Goal: Information Seeking & Learning: Compare options

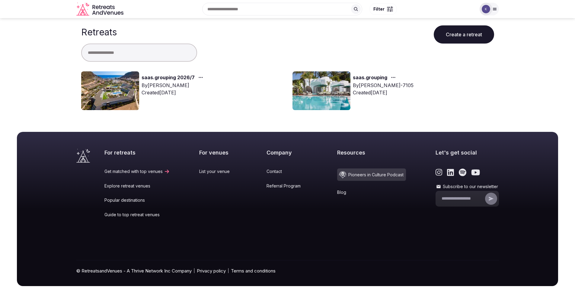
click at [130, 93] on img at bounding box center [110, 90] width 58 height 39
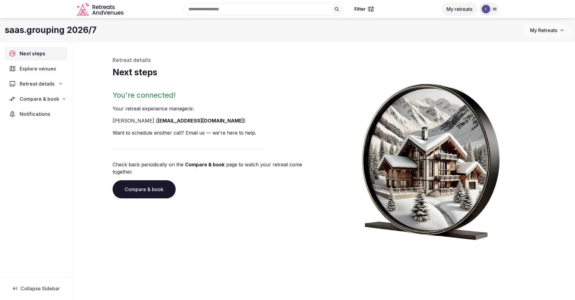
click at [46, 70] on span "Explore venues" at bounding box center [39, 68] width 39 height 7
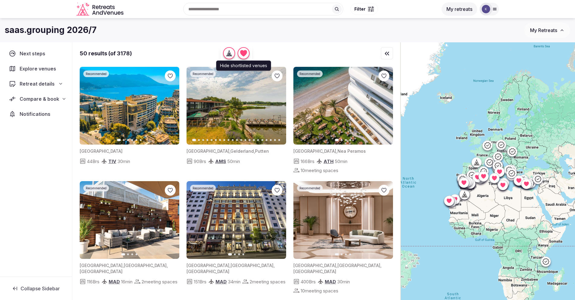
click at [246, 52] on icon "button" at bounding box center [243, 53] width 7 height 6
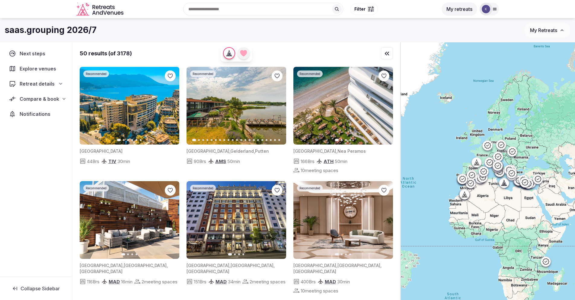
click at [246, 52] on icon "button" at bounding box center [243, 53] width 7 height 6
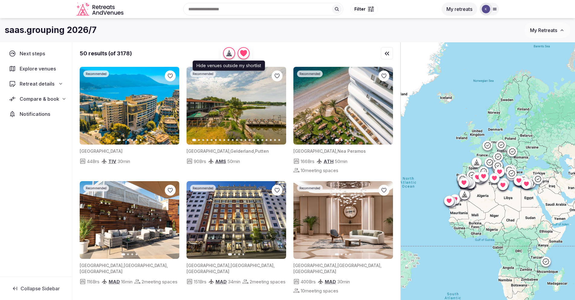
click at [230, 53] on icon "button" at bounding box center [229, 53] width 2 height 1
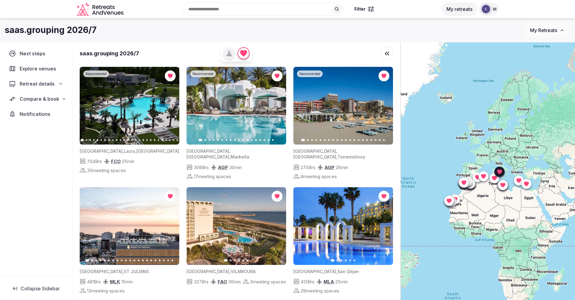
click at [108, 111] on img at bounding box center [130, 106] width 100 height 78
click at [96, 74] on span "Recommended" at bounding box center [96, 74] width 21 height 4
click at [83, 140] on img at bounding box center [130, 106] width 100 height 78
click at [169, 105] on icon "button" at bounding box center [171, 105] width 5 height 5
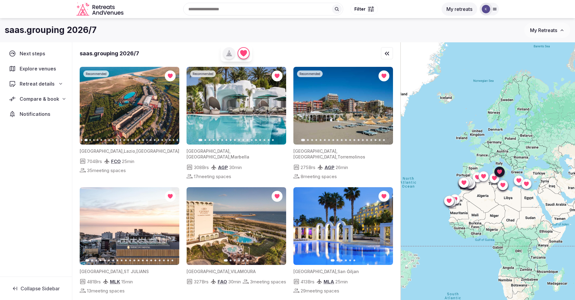
click at [169, 105] on icon "button" at bounding box center [171, 105] width 5 height 5
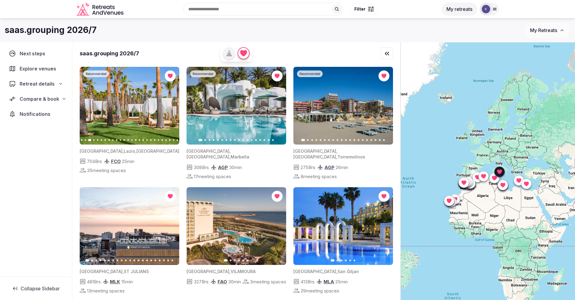
click at [169, 105] on icon "button" at bounding box center [171, 105] width 5 height 5
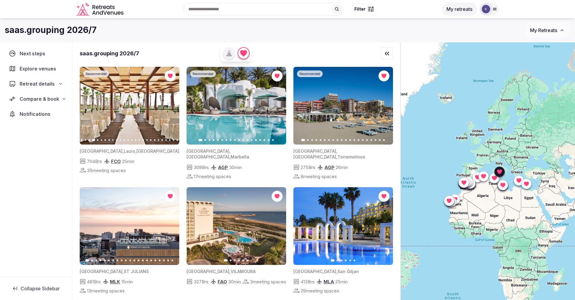
click at [169, 105] on icon "button" at bounding box center [171, 105] width 5 height 5
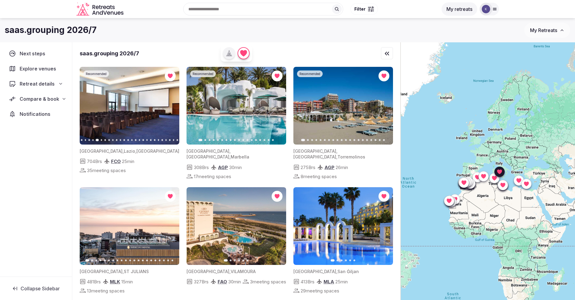
click at [169, 105] on icon "button" at bounding box center [171, 105] width 5 height 5
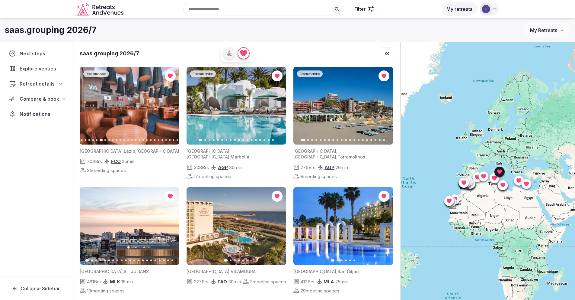
click at [169, 105] on icon "button" at bounding box center [171, 105] width 5 height 5
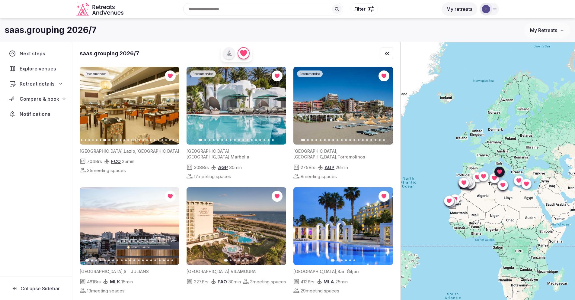
click at [169, 105] on icon "button" at bounding box center [171, 105] width 5 height 5
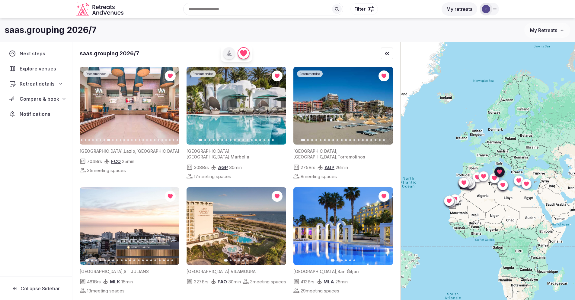
click at [169, 105] on icon "button" at bounding box center [171, 105] width 5 height 5
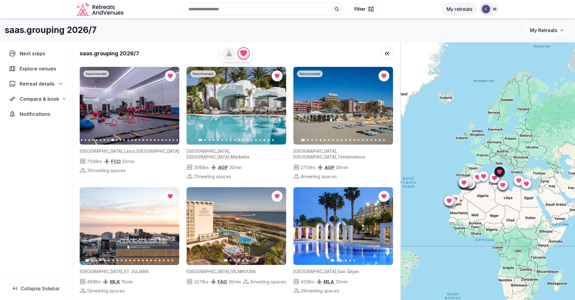
click at [169, 105] on icon "button" at bounding box center [171, 105] width 5 height 5
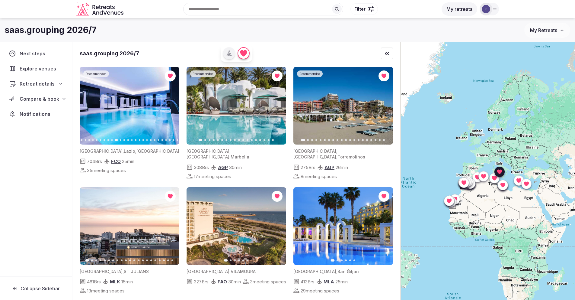
click at [169, 105] on icon "button" at bounding box center [171, 105] width 5 height 5
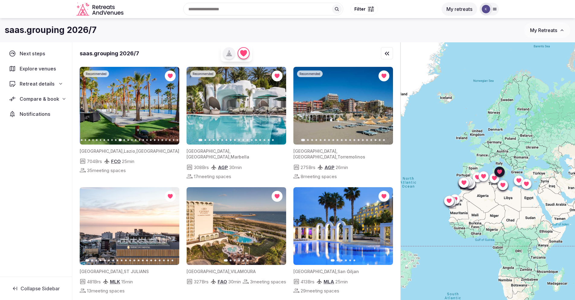
click at [169, 105] on icon "button" at bounding box center [171, 105] width 5 height 5
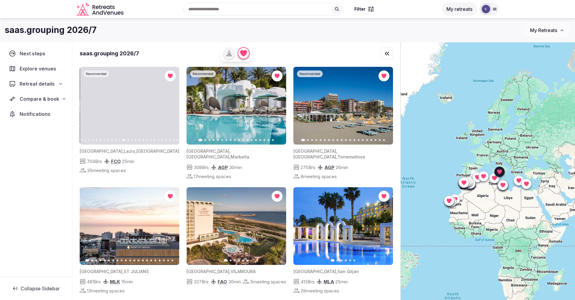
click at [169, 105] on icon "button" at bounding box center [171, 105] width 5 height 5
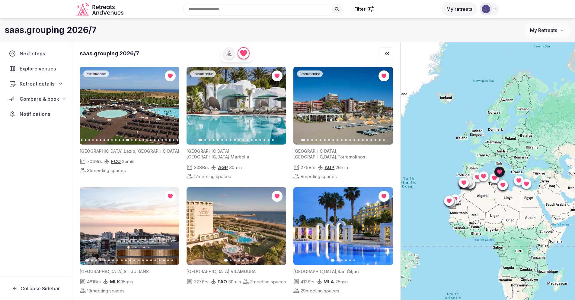
click at [169, 105] on icon "button" at bounding box center [171, 105] width 5 height 5
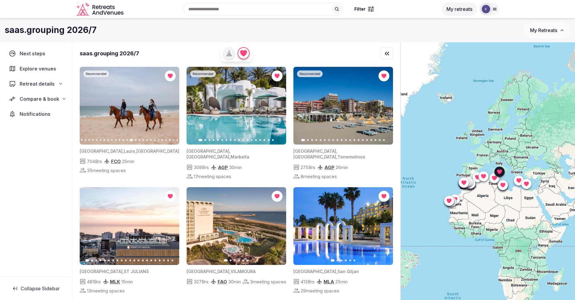
click at [169, 105] on icon "button" at bounding box center [171, 105] width 5 height 5
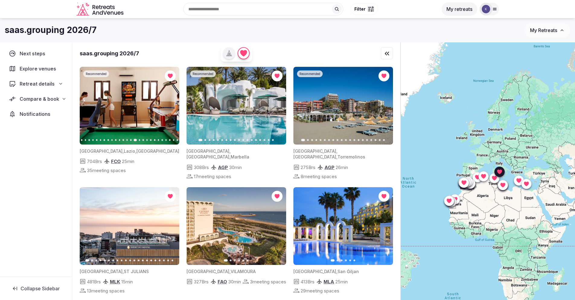
click at [169, 105] on icon "button" at bounding box center [171, 105] width 5 height 5
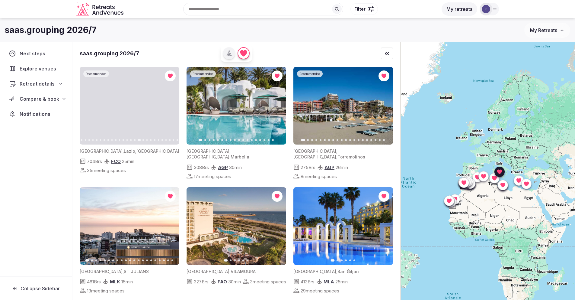
click at [169, 105] on icon "button" at bounding box center [171, 105] width 5 height 5
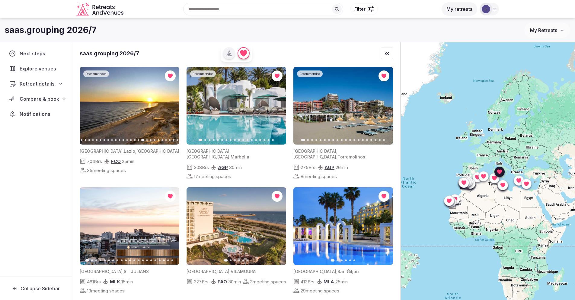
click at [172, 105] on icon "button" at bounding box center [171, 105] width 5 height 5
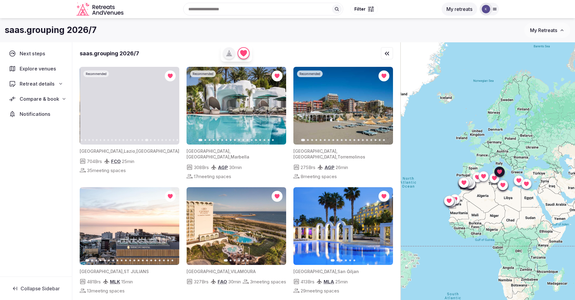
click at [172, 105] on icon "button" at bounding box center [171, 105] width 5 height 5
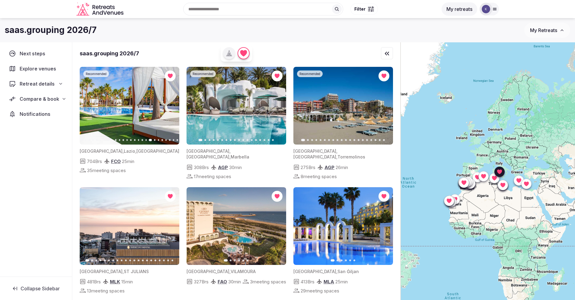
click at [172, 105] on icon "button" at bounding box center [171, 105] width 5 height 5
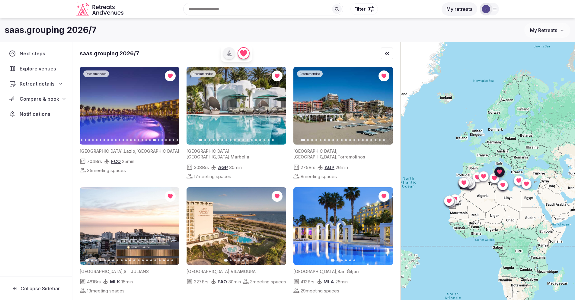
click at [173, 105] on icon "button" at bounding box center [171, 105] width 5 height 5
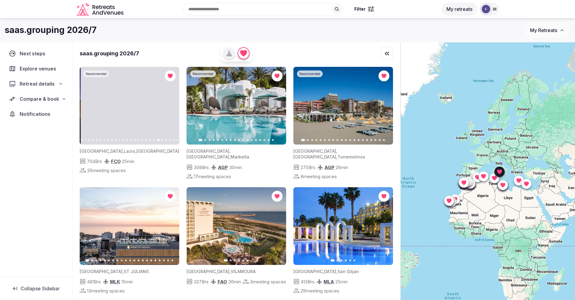
click at [173, 105] on icon "button" at bounding box center [171, 105] width 5 height 5
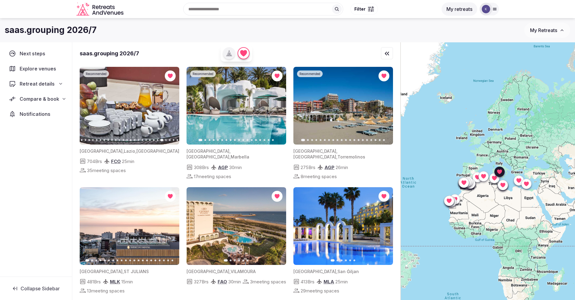
click at [172, 106] on icon "button" at bounding box center [171, 106] width 2 height 4
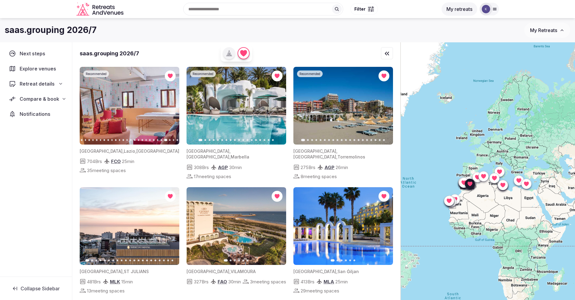
click at [277, 108] on icon "button" at bounding box center [277, 105] width 5 height 5
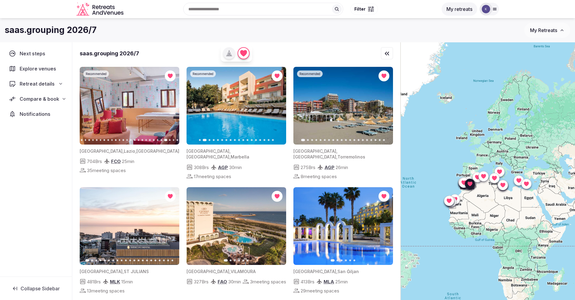
click at [277, 108] on icon "button" at bounding box center [277, 105] width 5 height 5
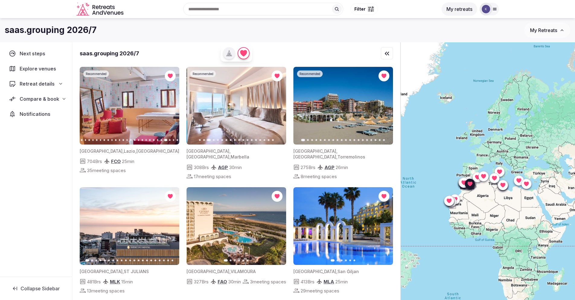
click at [277, 108] on icon "button" at bounding box center [277, 105] width 5 height 5
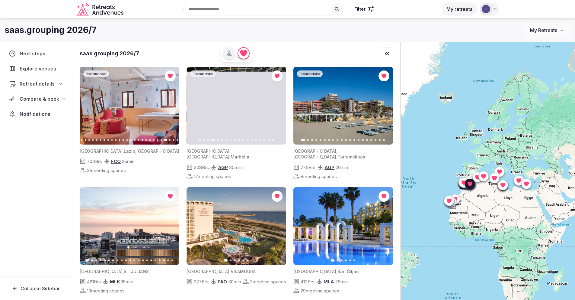
click at [277, 108] on icon "button" at bounding box center [277, 105] width 5 height 5
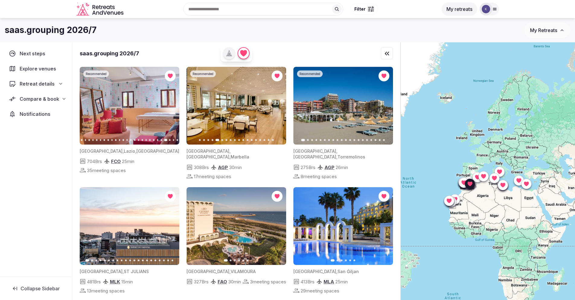
click at [277, 108] on icon "button" at bounding box center [277, 105] width 5 height 5
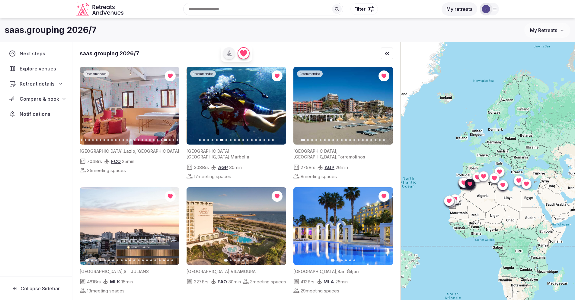
click at [277, 108] on icon "button" at bounding box center [277, 105] width 5 height 5
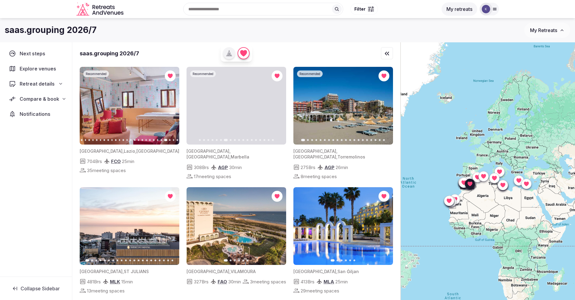
click at [277, 108] on icon "button" at bounding box center [277, 105] width 5 height 5
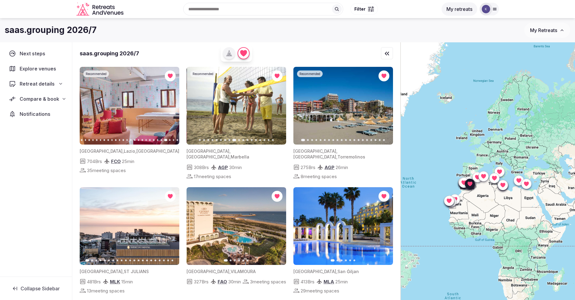
click at [277, 108] on icon "button" at bounding box center [277, 105] width 5 height 5
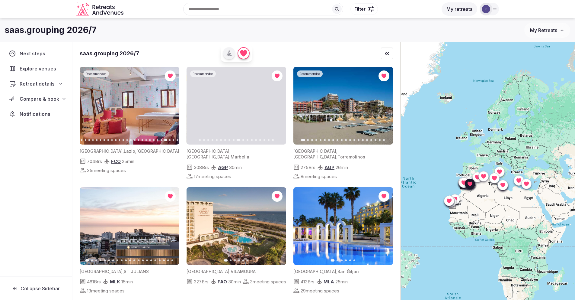
click at [277, 108] on icon "button" at bounding box center [277, 105] width 5 height 5
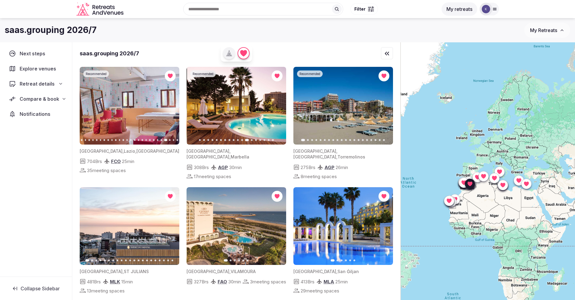
click at [277, 108] on icon "button" at bounding box center [277, 105] width 5 height 5
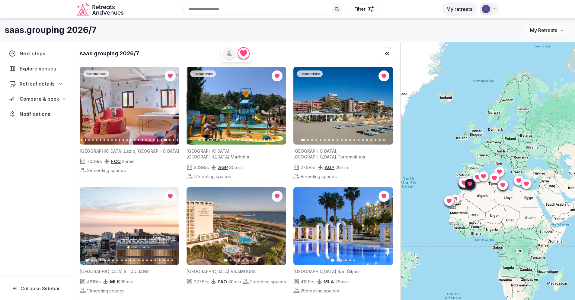
click at [277, 108] on icon "button" at bounding box center [277, 105] width 5 height 5
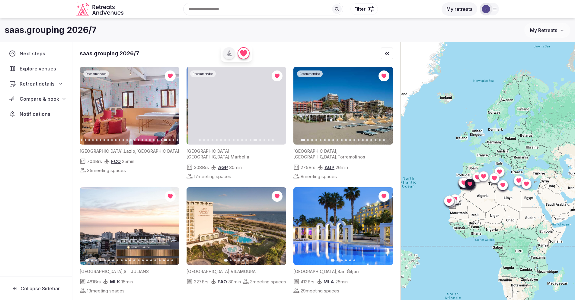
click at [277, 108] on icon "button" at bounding box center [277, 105] width 5 height 5
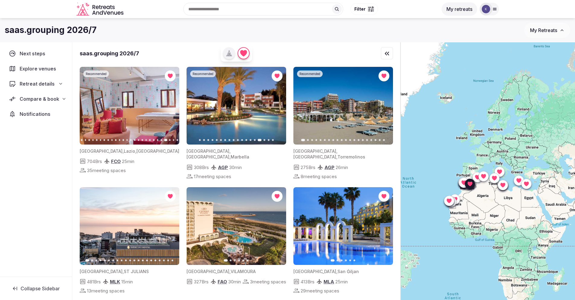
click at [219, 124] on img at bounding box center [237, 106] width 100 height 78
click at [221, 91] on img at bounding box center [237, 106] width 100 height 78
click at [207, 73] on span "Recommended" at bounding box center [203, 74] width 21 height 4
click at [197, 173] on span "17 meeting spaces" at bounding box center [212, 176] width 37 height 6
click at [198, 163] on p "Indoor meeting spaces" at bounding box center [210, 166] width 46 height 6
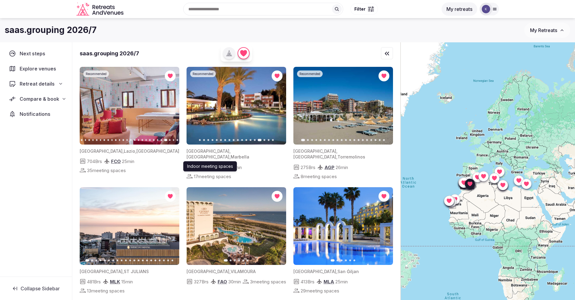
click at [198, 163] on p "Indoor meeting spaces" at bounding box center [210, 166] width 46 height 6
click at [199, 173] on span "17 meeting spaces" at bounding box center [212, 176] width 37 height 6
click at [202, 153] on div "Spain , Andalucía , Marbella" at bounding box center [237, 154] width 100 height 12
click at [224, 107] on img at bounding box center [237, 106] width 100 height 78
click at [278, 108] on button "Next slide" at bounding box center [278, 106] width 10 height 10
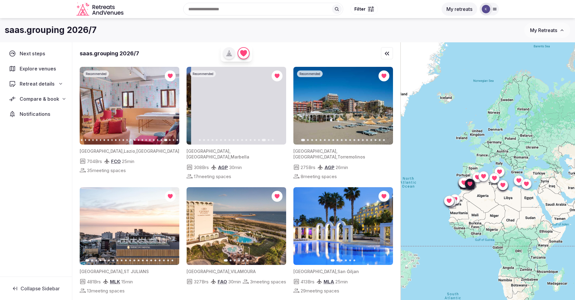
click at [277, 108] on icon "button" at bounding box center [278, 106] width 2 height 4
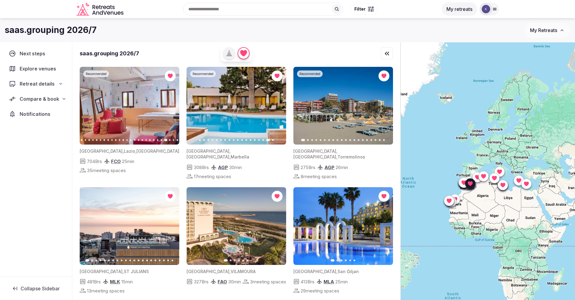
click at [382, 108] on button "Next slide" at bounding box center [385, 106] width 10 height 10
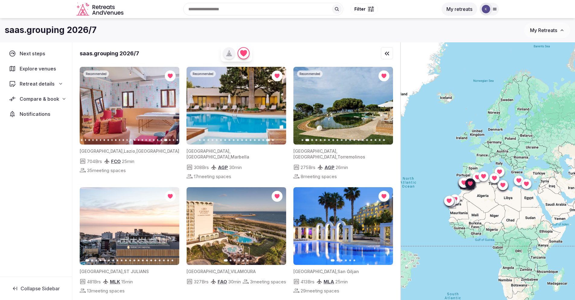
click at [381, 108] on button "Next slide" at bounding box center [385, 106] width 10 height 10
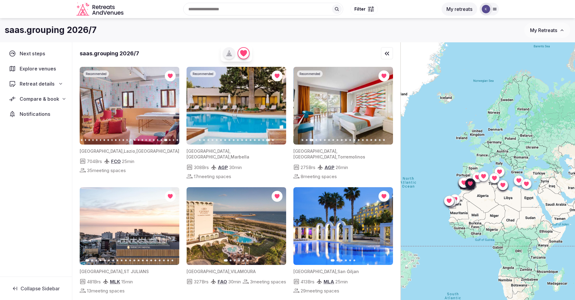
click at [381, 108] on button "Next slide" at bounding box center [385, 106] width 10 height 10
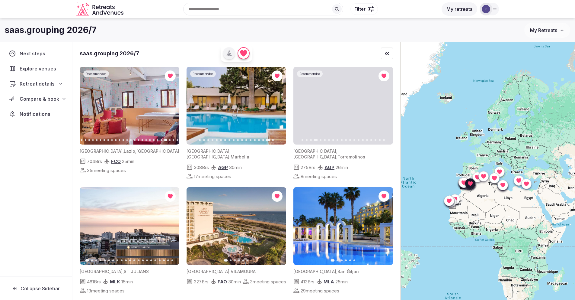
click at [381, 108] on button "Next slide" at bounding box center [385, 106] width 10 height 10
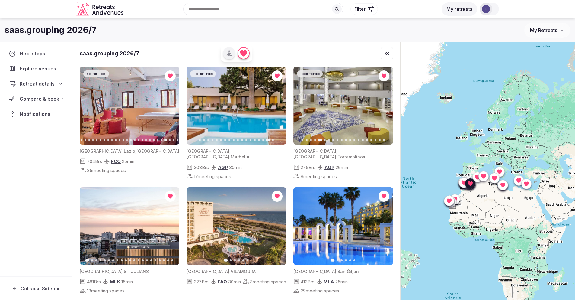
click at [381, 108] on button "Next slide" at bounding box center [385, 106] width 10 height 10
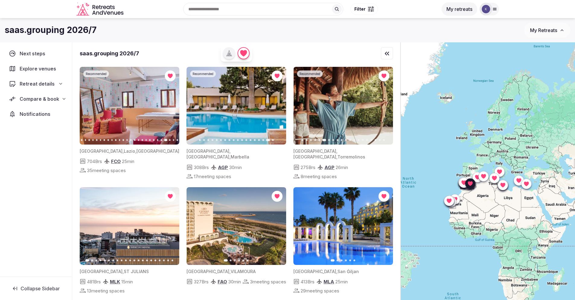
click at [381, 108] on button "Next slide" at bounding box center [385, 106] width 10 height 10
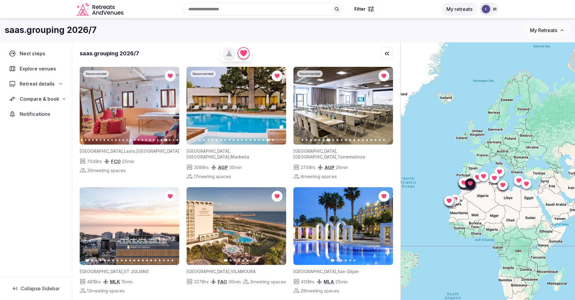
click at [381, 108] on button "Next slide" at bounding box center [385, 106] width 10 height 10
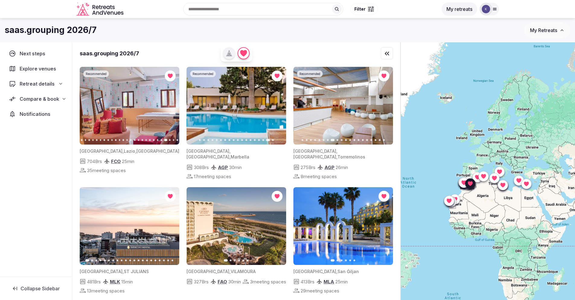
click at [381, 108] on button "Next slide" at bounding box center [385, 106] width 10 height 10
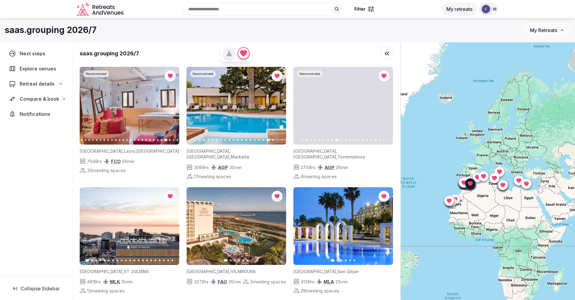
click at [381, 108] on button "Next slide" at bounding box center [385, 106] width 10 height 10
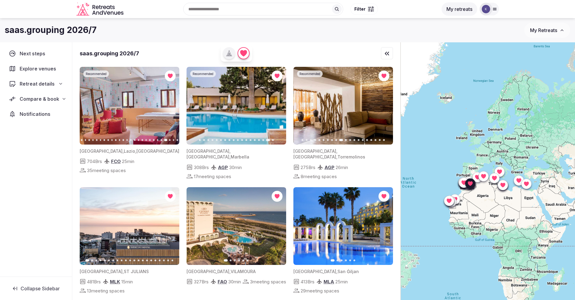
click at [381, 108] on button "Next slide" at bounding box center [385, 106] width 10 height 10
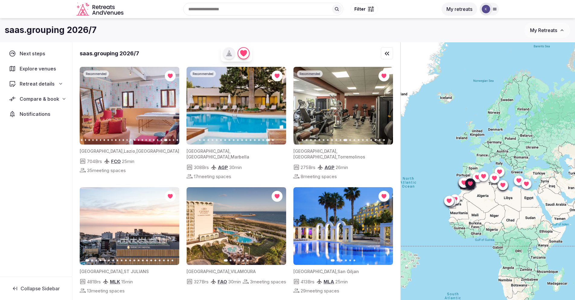
click at [381, 108] on button "Next slide" at bounding box center [385, 106] width 10 height 10
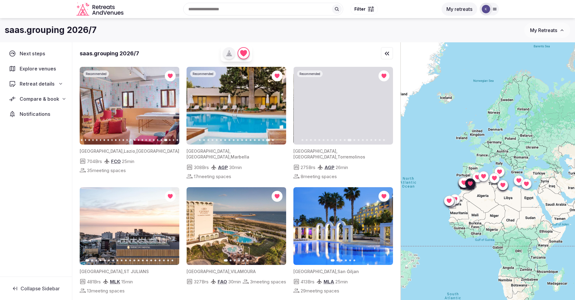
click at [381, 108] on button "Next slide" at bounding box center [385, 106] width 10 height 10
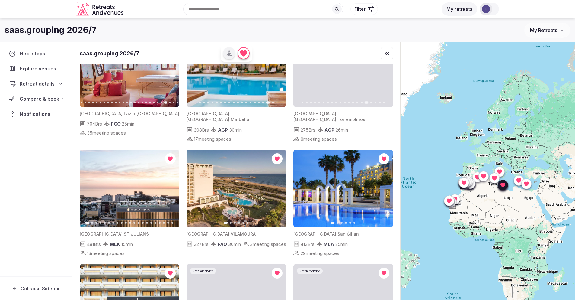
scroll to position [39, 0]
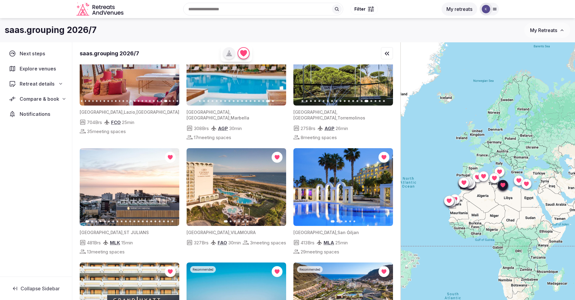
click at [171, 184] on icon "button" at bounding box center [171, 186] width 5 height 5
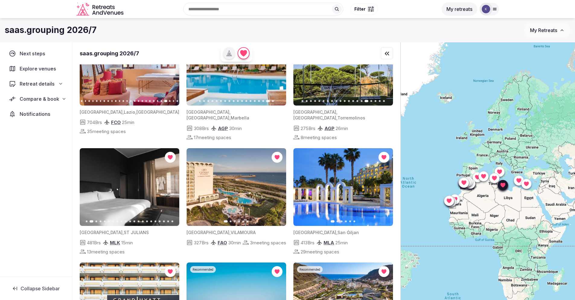
click at [171, 184] on icon "button" at bounding box center [171, 186] width 5 height 5
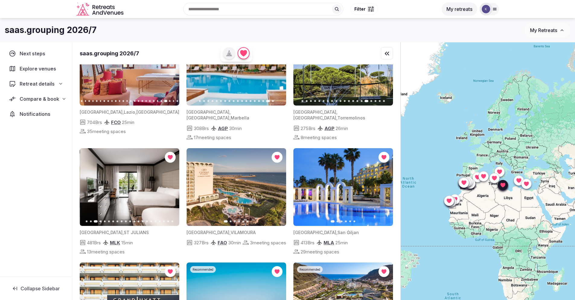
click at [171, 184] on icon "button" at bounding box center [171, 186] width 5 height 5
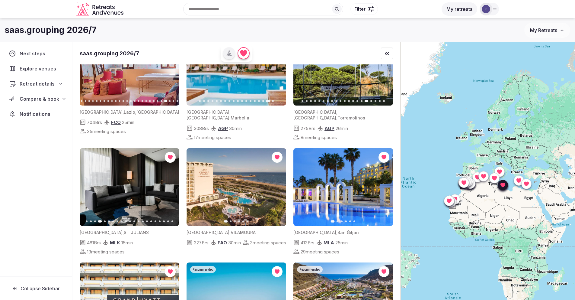
click at [171, 184] on icon "button" at bounding box center [171, 186] width 5 height 5
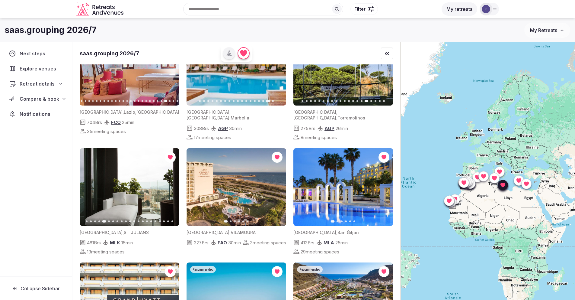
click at [171, 184] on icon "button" at bounding box center [171, 186] width 5 height 5
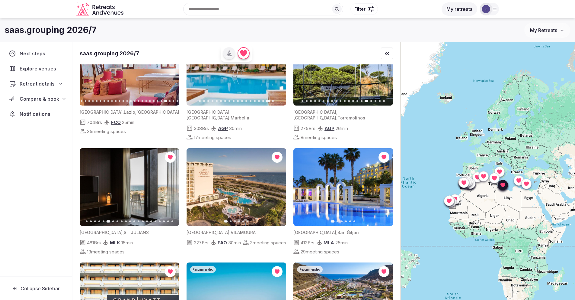
click at [171, 184] on icon "button" at bounding box center [171, 186] width 5 height 5
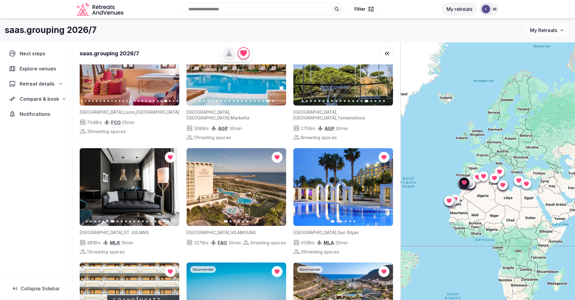
click at [279, 184] on icon "button" at bounding box center [277, 186] width 5 height 5
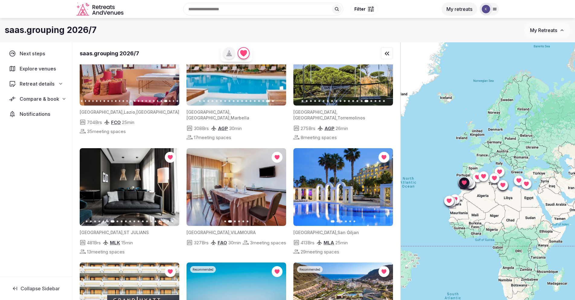
click at [279, 184] on icon "button" at bounding box center [277, 186] width 5 height 5
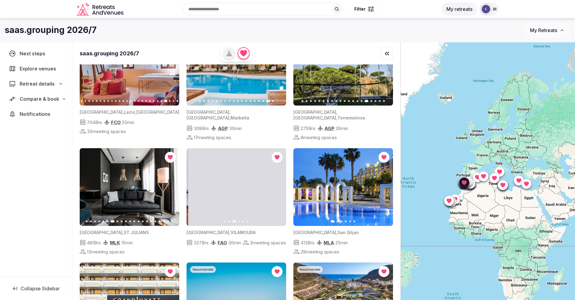
click at [279, 184] on icon "button" at bounding box center [277, 186] width 5 height 5
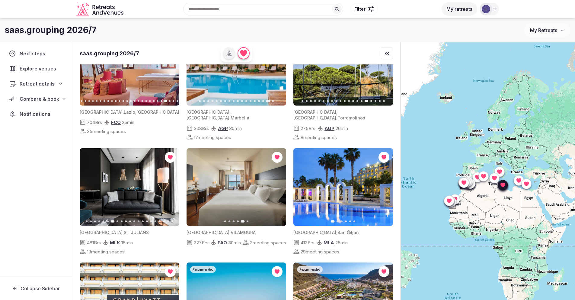
click at [382, 184] on icon "button" at bounding box center [384, 186] width 5 height 5
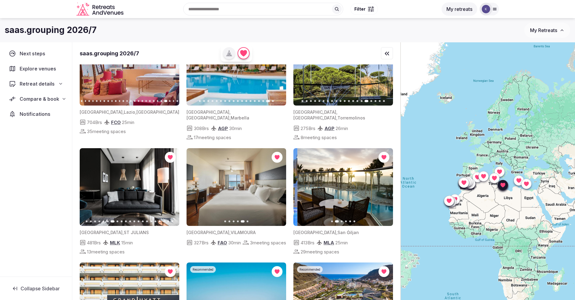
click at [382, 184] on icon "button" at bounding box center [384, 186] width 5 height 5
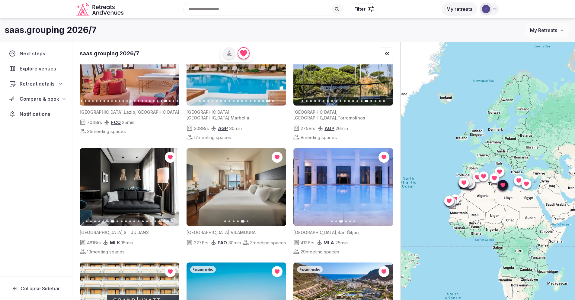
click at [383, 184] on icon "button" at bounding box center [384, 186] width 5 height 5
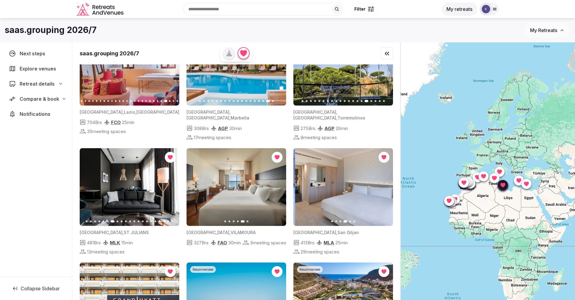
click at [383, 184] on icon "button" at bounding box center [384, 186] width 5 height 5
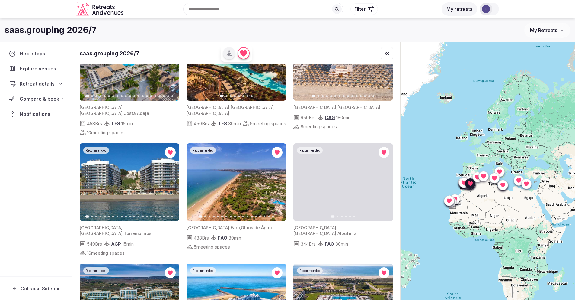
scroll to position [503, 0]
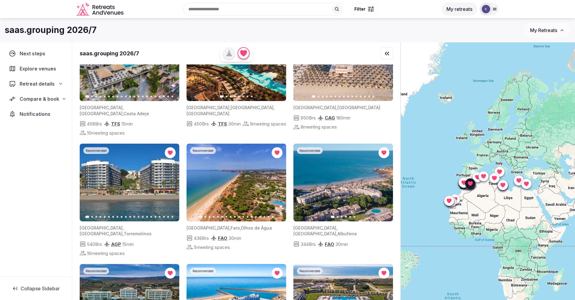
click at [169, 180] on icon "button" at bounding box center [171, 182] width 5 height 5
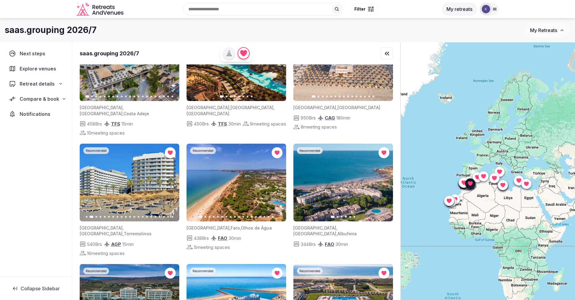
click at [169, 180] on icon "button" at bounding box center [171, 182] width 5 height 5
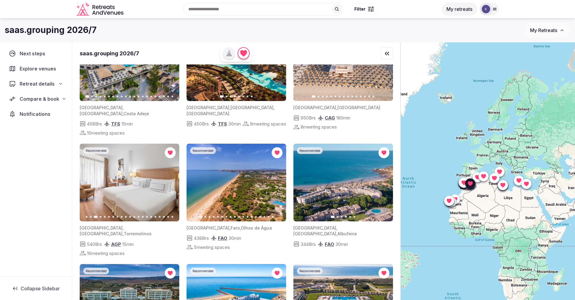
click at [169, 180] on icon "button" at bounding box center [171, 182] width 5 height 5
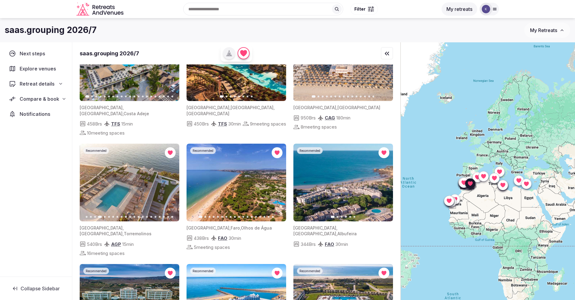
click at [169, 180] on icon "button" at bounding box center [171, 182] width 5 height 5
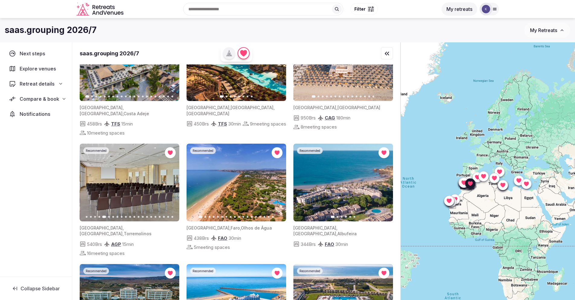
click at [169, 180] on icon "button" at bounding box center [171, 182] width 5 height 5
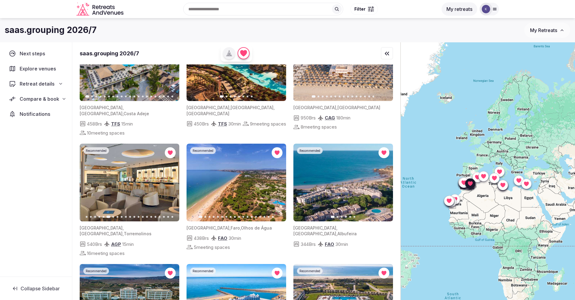
click at [169, 180] on icon "button" at bounding box center [171, 182] width 5 height 5
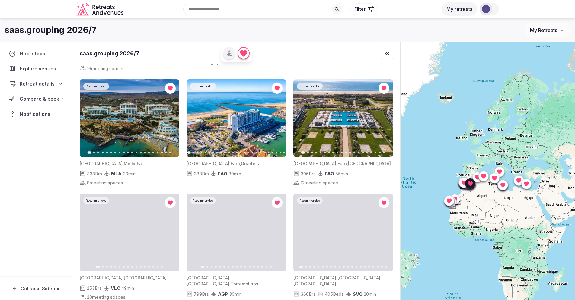
scroll to position [671, 0]
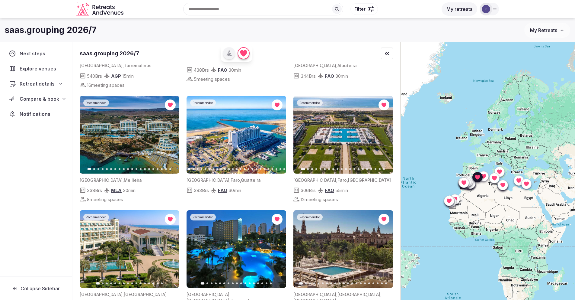
click at [172, 246] on icon "button" at bounding box center [171, 248] width 5 height 5
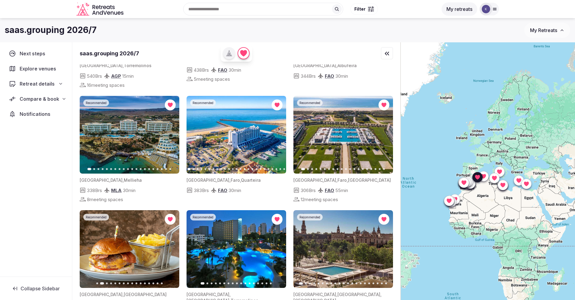
click at [172, 246] on icon "button" at bounding box center [171, 248] width 5 height 5
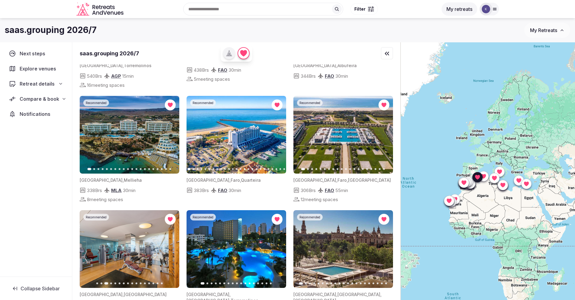
click at [172, 246] on icon "button" at bounding box center [171, 248] width 5 height 5
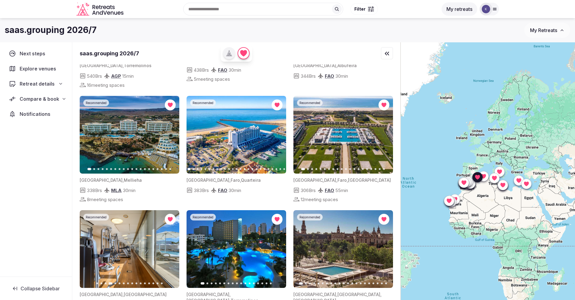
click at [172, 246] on icon "button" at bounding box center [171, 248] width 5 height 5
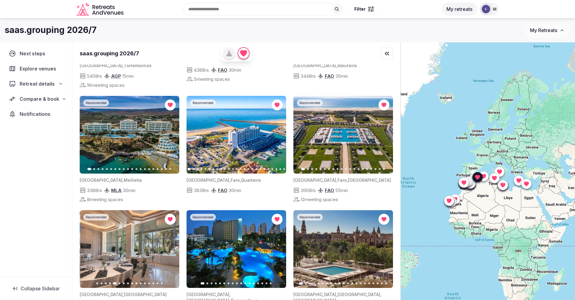
click at [172, 246] on icon "button" at bounding box center [171, 248] width 5 height 5
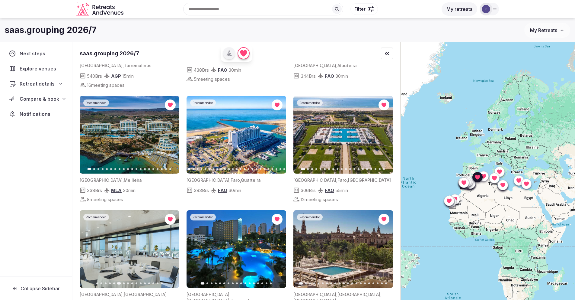
click at [172, 246] on icon "button" at bounding box center [171, 248] width 5 height 5
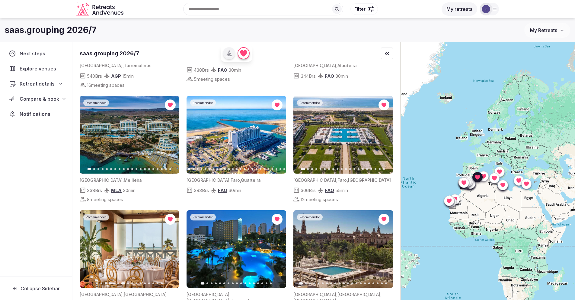
click at [172, 246] on icon "button" at bounding box center [171, 248] width 5 height 5
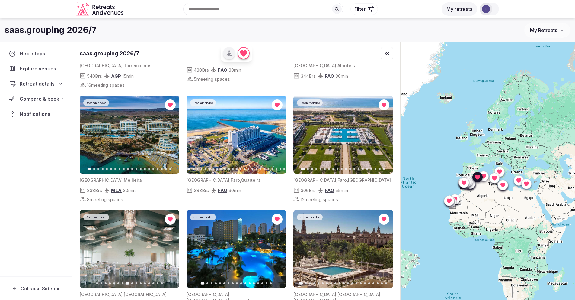
click at [172, 246] on icon "button" at bounding box center [171, 248] width 5 height 5
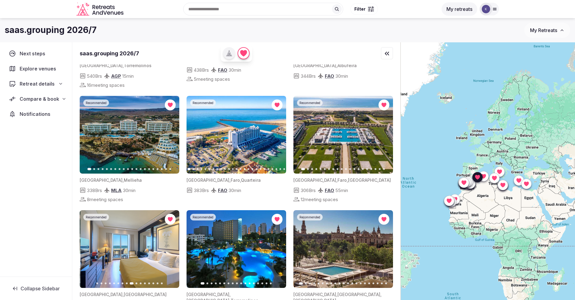
click at [172, 246] on icon "button" at bounding box center [171, 248] width 5 height 5
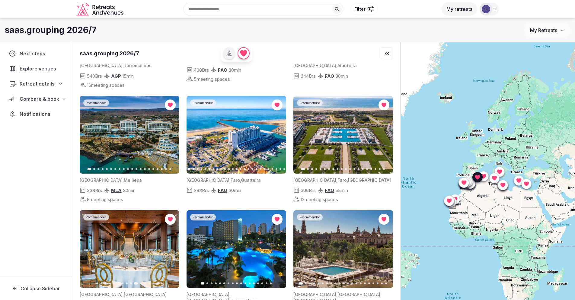
click at [172, 246] on icon "button" at bounding box center [171, 248] width 5 height 5
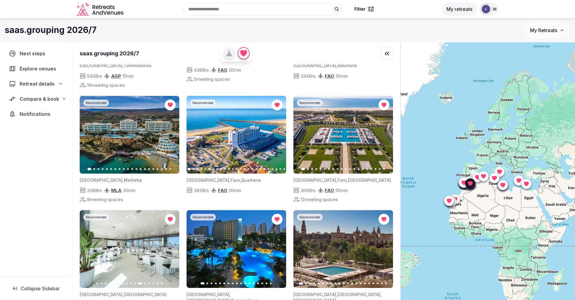
click at [272, 226] on img at bounding box center [237, 249] width 100 height 78
click at [279, 246] on icon "button" at bounding box center [277, 248] width 5 height 5
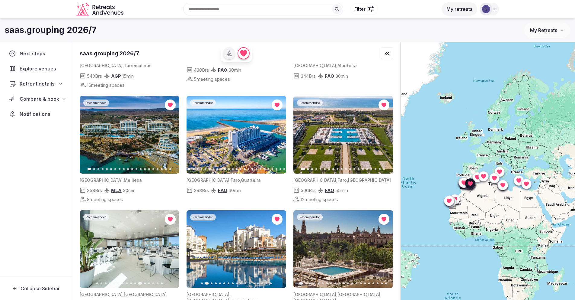
click at [279, 246] on icon "button" at bounding box center [277, 248] width 5 height 5
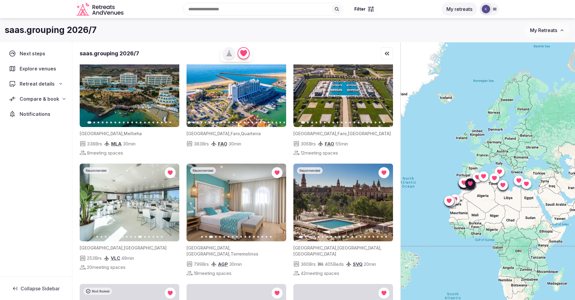
scroll to position [743, 0]
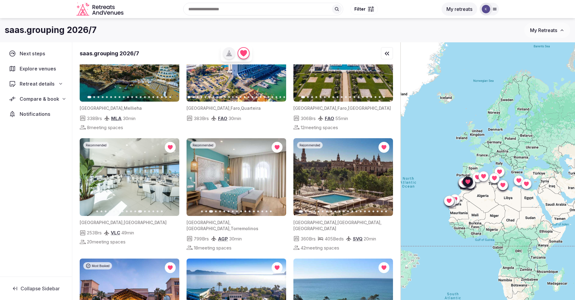
click at [385, 175] on icon "button" at bounding box center [384, 177] width 5 height 5
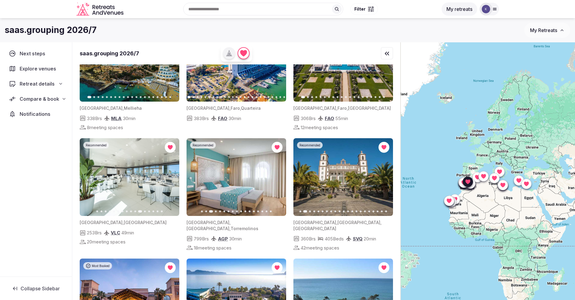
click at [385, 175] on icon "button" at bounding box center [384, 177] width 5 height 5
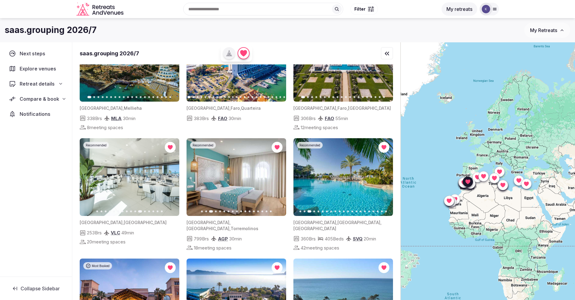
click at [385, 175] on icon "button" at bounding box center [384, 177] width 5 height 5
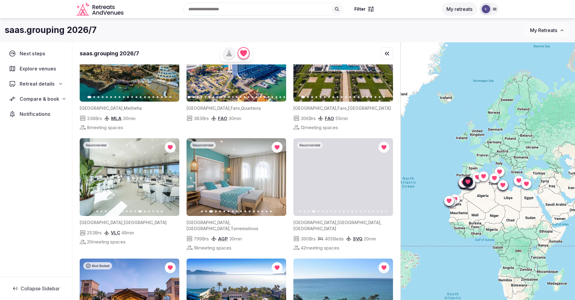
click at [385, 175] on icon "button" at bounding box center [384, 177] width 5 height 5
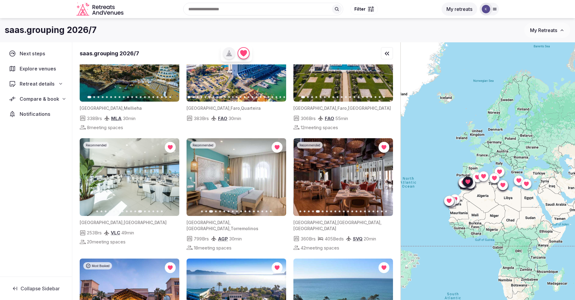
click at [385, 175] on icon "button" at bounding box center [384, 177] width 5 height 5
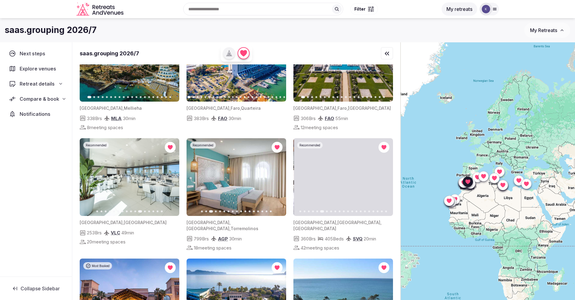
click at [385, 175] on icon "button" at bounding box center [384, 177] width 5 height 5
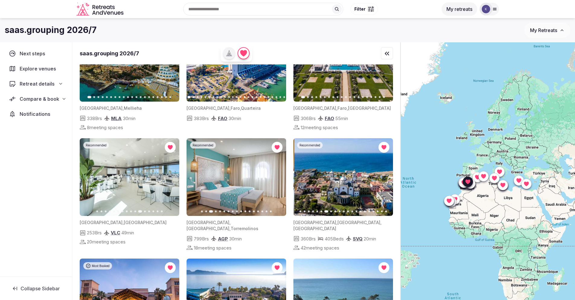
click at [385, 175] on icon "button" at bounding box center [384, 177] width 5 height 5
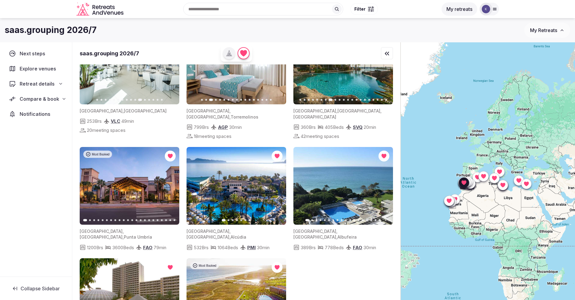
scroll to position [862, 0]
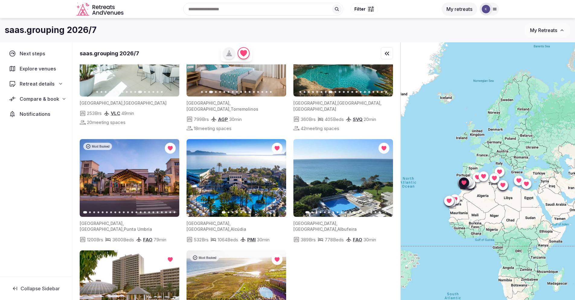
click at [385, 176] on icon "button" at bounding box center [385, 178] width 2 height 4
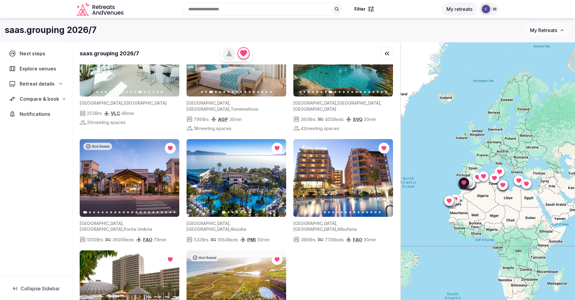
click at [385, 175] on icon "button" at bounding box center [384, 177] width 5 height 5
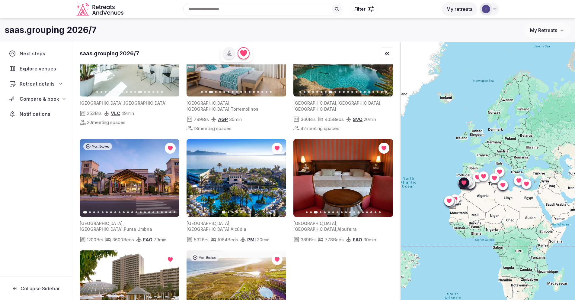
click at [385, 175] on icon "button" at bounding box center [384, 177] width 5 height 5
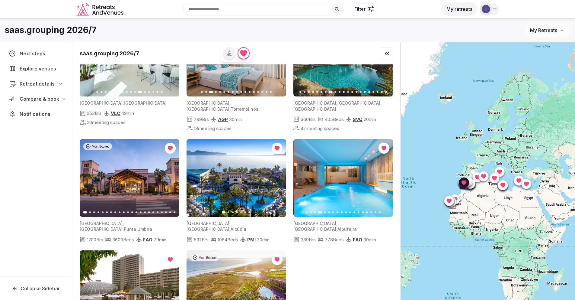
click at [385, 175] on icon "button" at bounding box center [384, 177] width 5 height 5
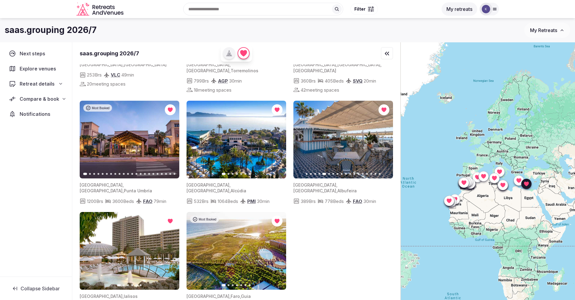
scroll to position [1, 0]
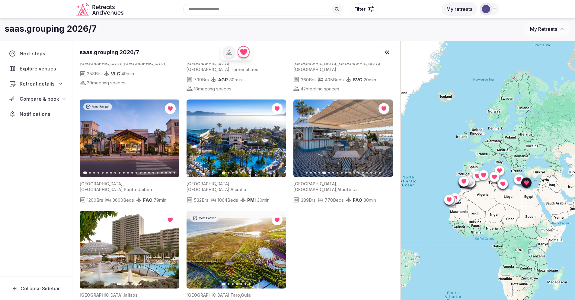
click at [169, 247] on icon "button" at bounding box center [171, 249] width 5 height 5
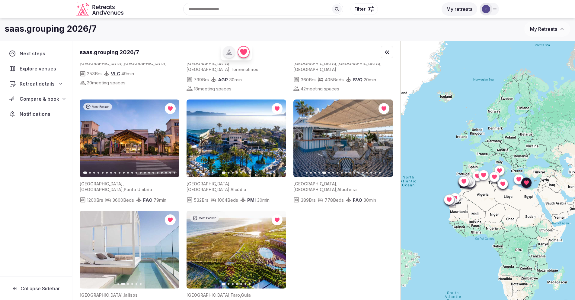
click at [171, 247] on icon "button" at bounding box center [171, 249] width 2 height 4
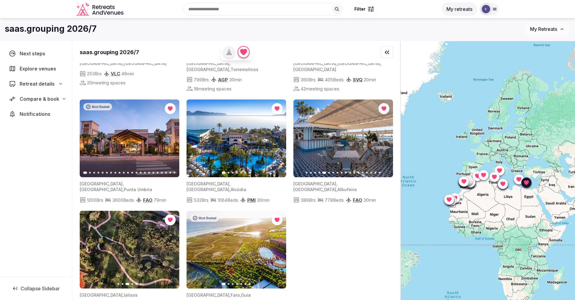
click at [171, 247] on icon "button" at bounding box center [171, 249] width 2 height 4
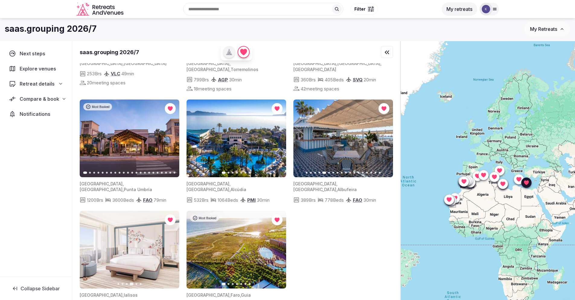
click at [171, 247] on icon "button" at bounding box center [171, 249] width 2 height 4
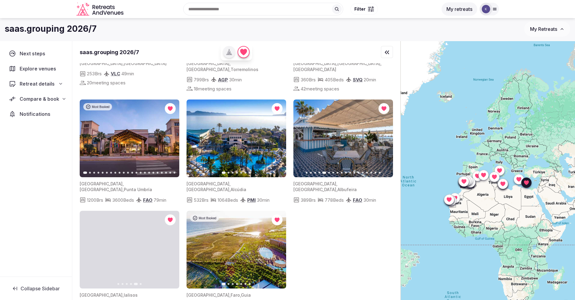
click at [171, 247] on icon "button" at bounding box center [171, 249] width 2 height 4
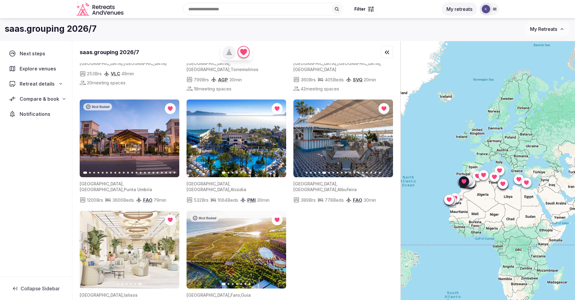
click at [277, 244] on button "Next slide" at bounding box center [278, 249] width 10 height 10
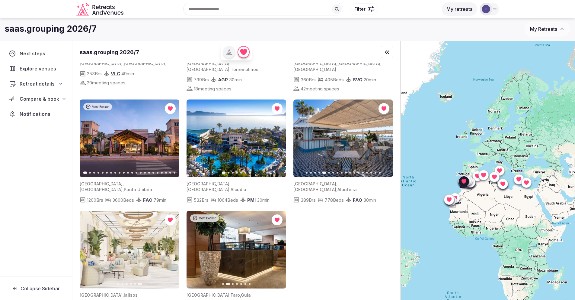
click at [277, 244] on button "Next slide" at bounding box center [278, 249] width 10 height 10
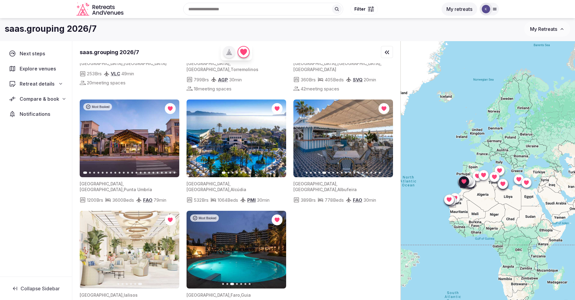
click at [277, 244] on button "Next slide" at bounding box center [278, 249] width 10 height 10
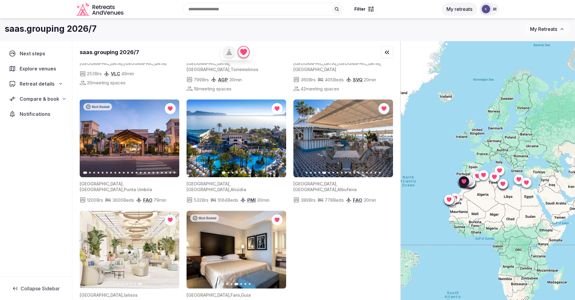
click at [277, 244] on button "Next slide" at bounding box center [278, 249] width 10 height 10
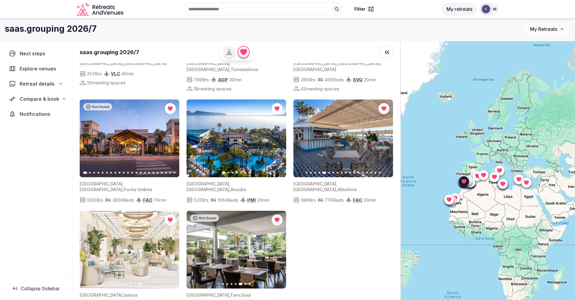
click at [277, 244] on button "Next slide" at bounding box center [278, 249] width 10 height 10
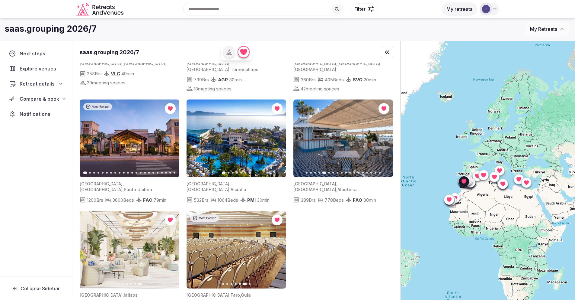
click at [277, 244] on button "Next slide" at bounding box center [278, 249] width 10 height 10
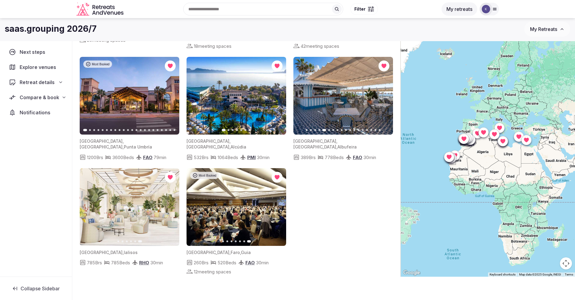
scroll to position [43, 0]
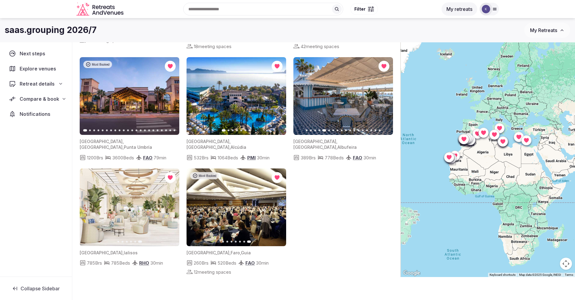
click at [218, 287] on button "2" at bounding box center [216, 294] width 14 height 14
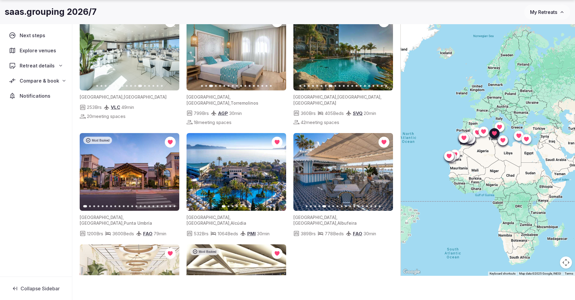
scroll to position [901, 0]
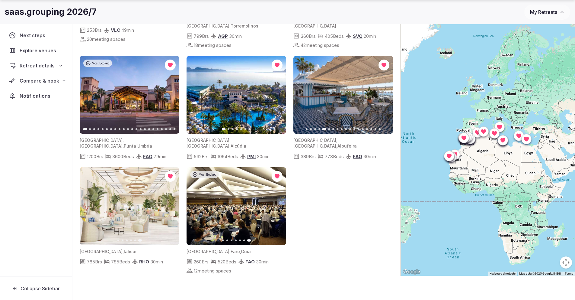
click at [237, 286] on button "3" at bounding box center [240, 293] width 14 height 14
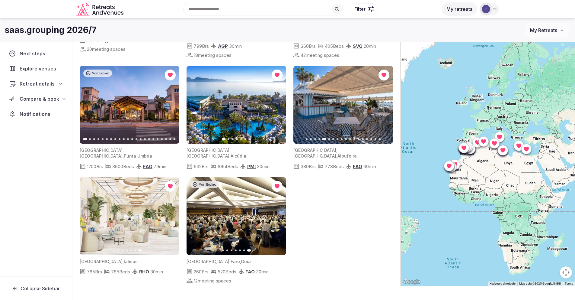
click at [251, 296] on button "4" at bounding box center [249, 303] width 14 height 14
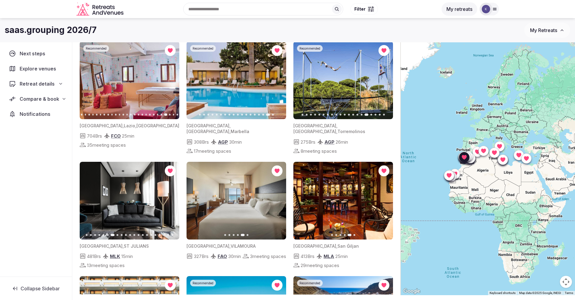
scroll to position [0, 0]
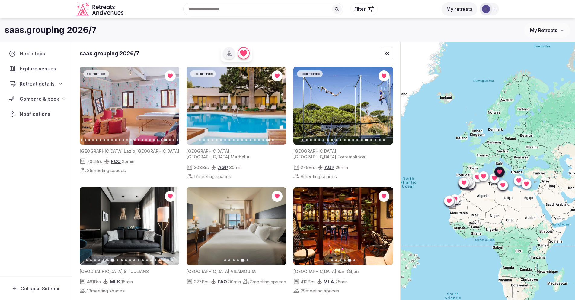
click at [171, 105] on icon "button" at bounding box center [171, 105] width 5 height 5
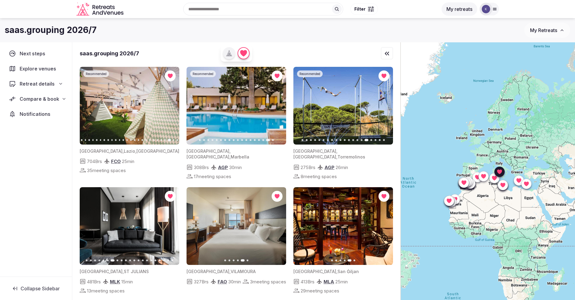
click at [169, 108] on button "Next slide" at bounding box center [171, 106] width 10 height 10
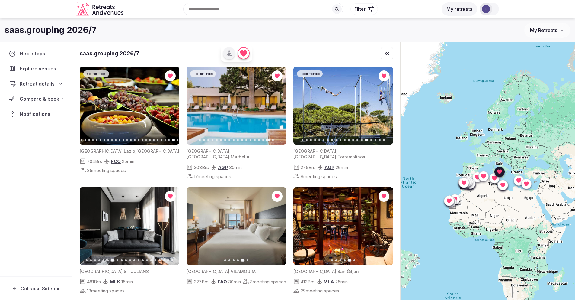
click at [169, 108] on button "Next slide" at bounding box center [171, 106] width 10 height 10
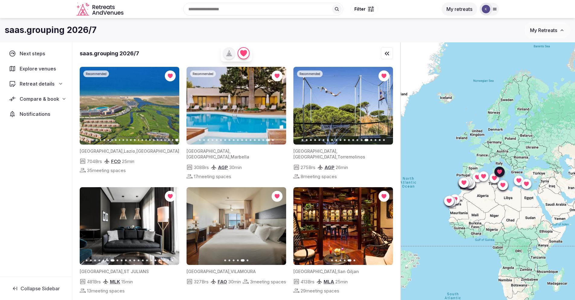
click at [90, 105] on icon "button" at bounding box center [88, 105] width 5 height 5
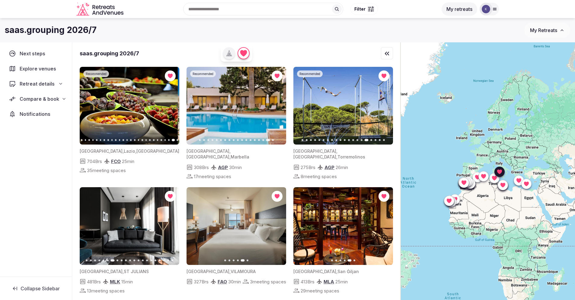
click at [90, 105] on icon "button" at bounding box center [88, 105] width 5 height 5
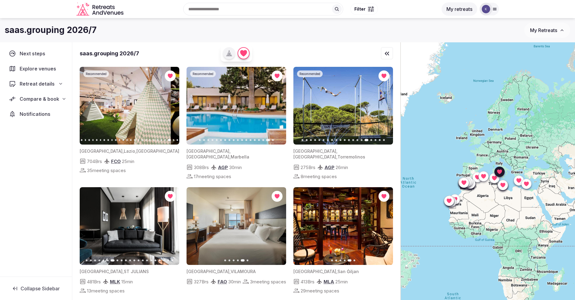
click at [90, 105] on icon "button" at bounding box center [88, 105] width 5 height 5
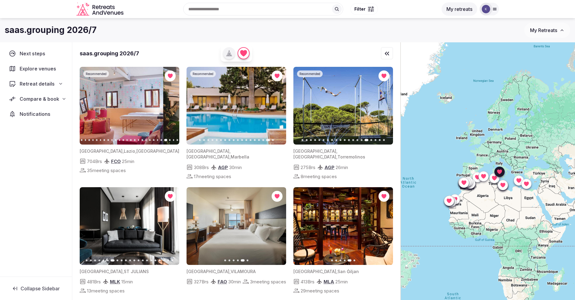
click at [90, 105] on icon "button" at bounding box center [88, 105] width 5 height 5
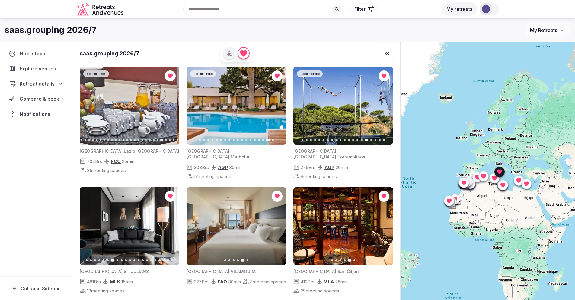
click at [90, 105] on icon "button" at bounding box center [88, 105] width 5 height 5
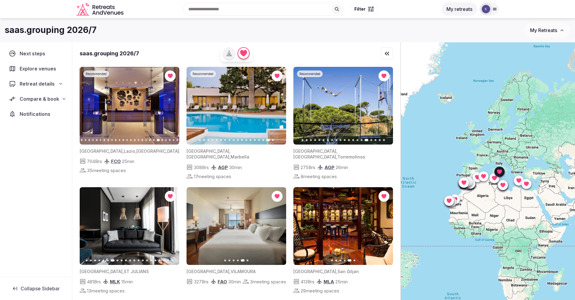
click at [90, 105] on icon "button" at bounding box center [88, 105] width 5 height 5
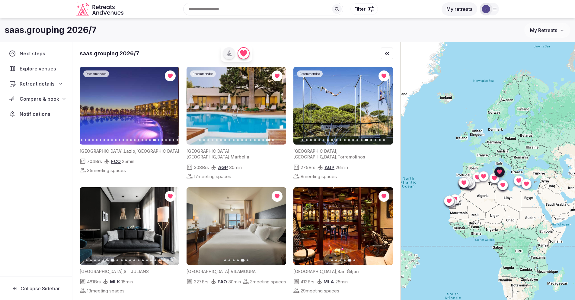
click at [90, 105] on icon "button" at bounding box center [88, 105] width 5 height 5
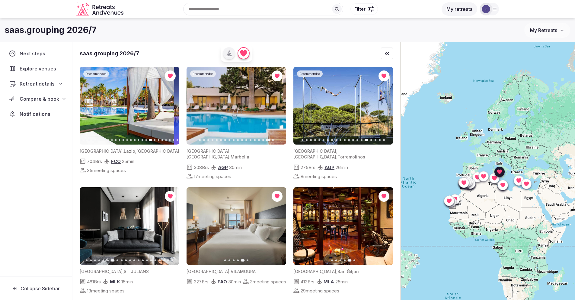
click at [90, 105] on icon "button" at bounding box center [88, 105] width 5 height 5
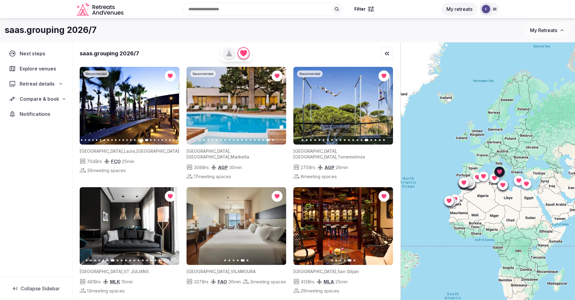
click at [90, 105] on icon "button" at bounding box center [88, 105] width 5 height 5
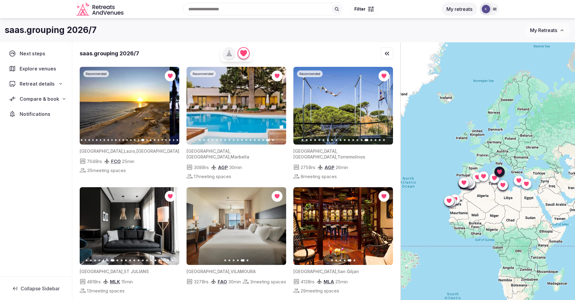
click at [90, 105] on icon "button" at bounding box center [88, 105] width 5 height 5
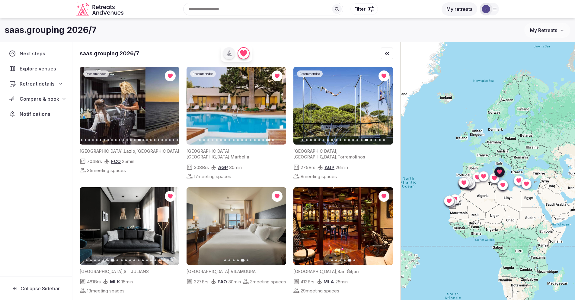
drag, startPoint x: 90, startPoint y: 105, endPoint x: 231, endPoint y: 111, distance: 141.2
click at [94, 105] on div "Previous slide Next slide" at bounding box center [130, 106] width 100 height 78
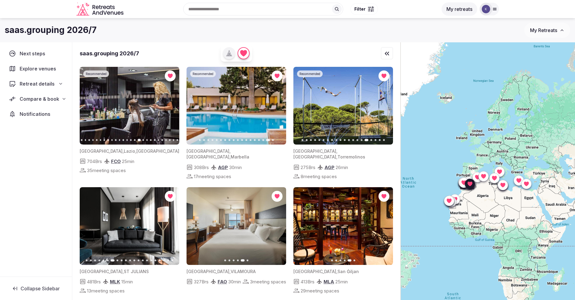
click at [197, 106] on icon "button" at bounding box center [195, 105] width 5 height 5
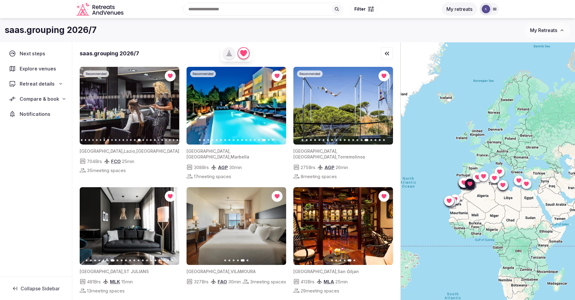
click at [197, 106] on icon "button" at bounding box center [195, 105] width 5 height 5
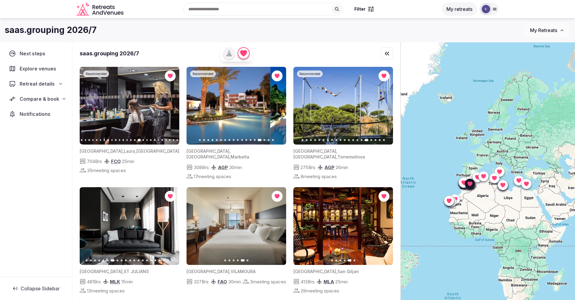
click at [197, 106] on icon "button" at bounding box center [195, 105] width 5 height 5
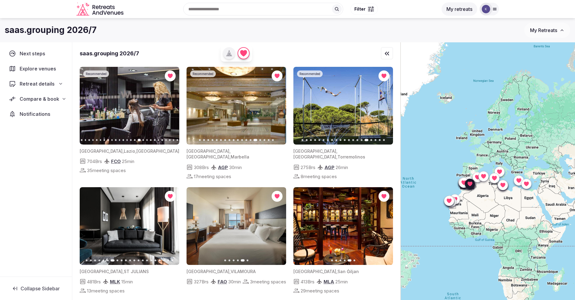
click at [197, 106] on icon "button" at bounding box center [195, 105] width 5 height 5
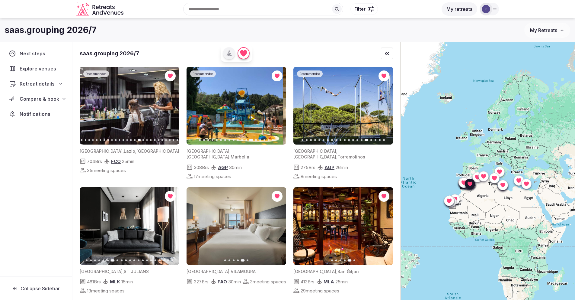
click at [197, 106] on icon "button" at bounding box center [195, 105] width 5 height 5
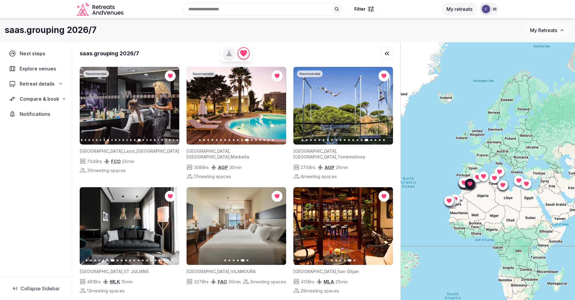
click at [197, 106] on icon "button" at bounding box center [195, 105] width 5 height 5
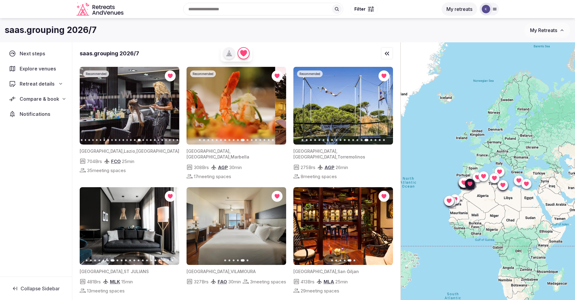
click at [197, 106] on icon "button" at bounding box center [195, 105] width 5 height 5
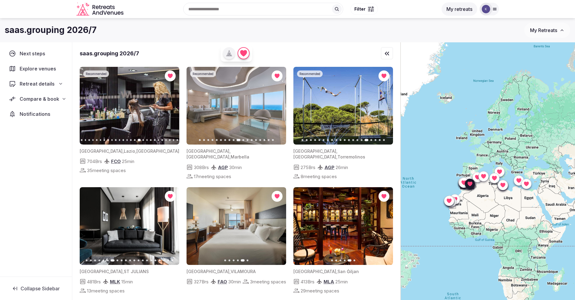
click at [197, 106] on icon "button" at bounding box center [195, 105] width 5 height 5
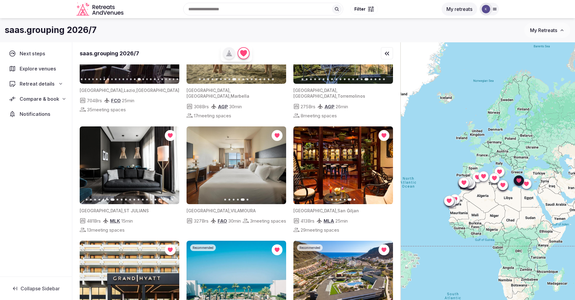
scroll to position [62, 0]
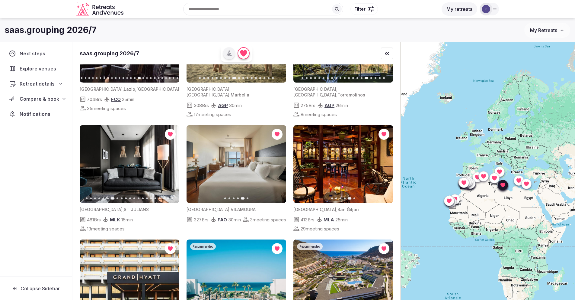
click at [304, 161] on icon "button" at bounding box center [302, 163] width 5 height 5
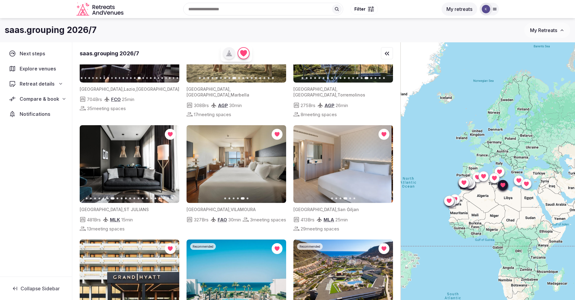
click at [305, 159] on button "Previous slide" at bounding box center [302, 164] width 10 height 10
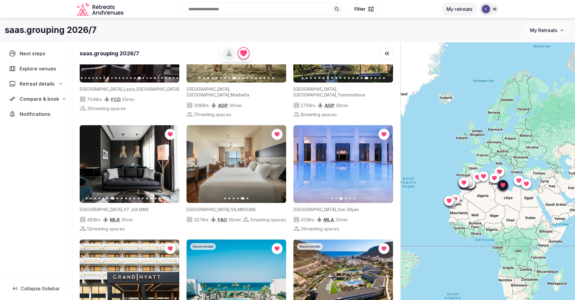
click at [305, 159] on button "Previous slide" at bounding box center [302, 164] width 10 height 10
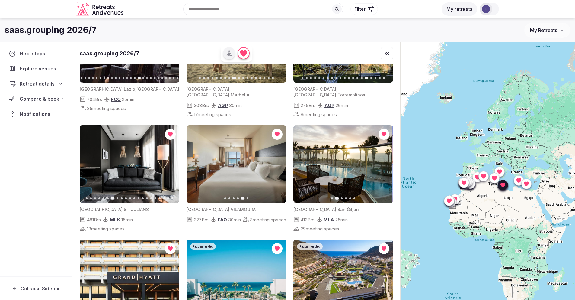
click at [305, 159] on button "Previous slide" at bounding box center [302, 164] width 10 height 10
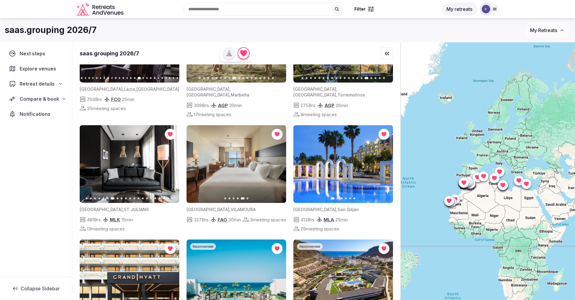
click at [50, 82] on span "Retreat details" at bounding box center [37, 83] width 35 height 7
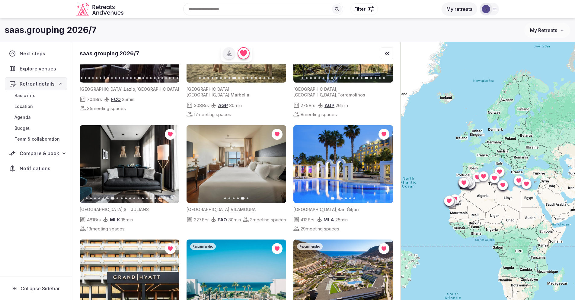
click at [47, 155] on span "Compare & book" at bounding box center [40, 153] width 40 height 7
click at [48, 164] on span "Shortlisted venues (18)" at bounding box center [38, 165] width 49 height 6
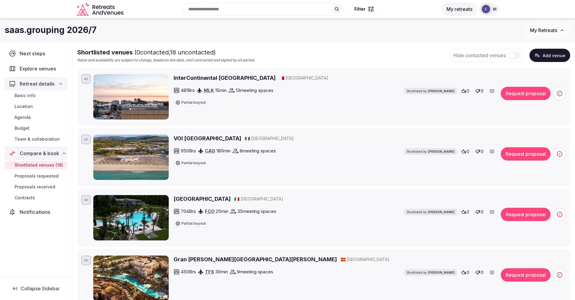
scroll to position [45, 0]
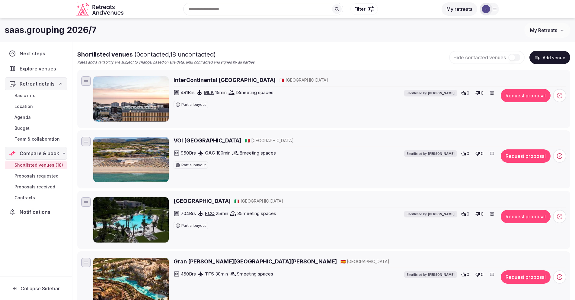
click at [135, 101] on img at bounding box center [131, 98] width 76 height 45
click at [194, 80] on h2 "InterContinental Malta" at bounding box center [225, 80] width 102 height 8
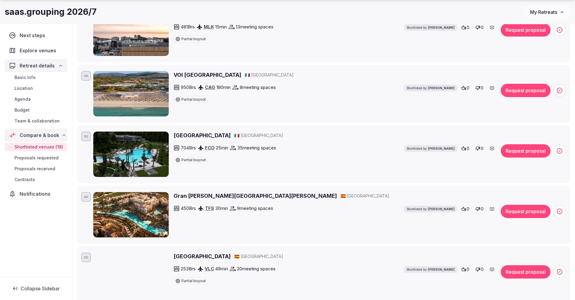
scroll to position [112, 0]
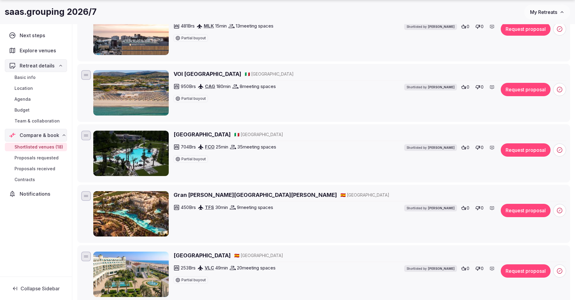
click at [199, 134] on h2 "Ergife Palace" at bounding box center [202, 134] width 57 height 8
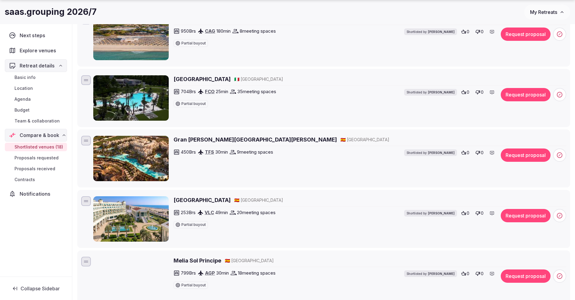
scroll to position [173, 0]
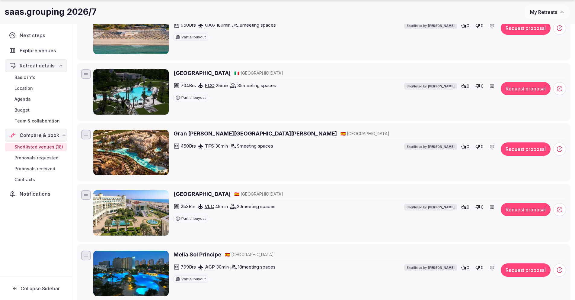
click at [185, 133] on h2 "Gran Melia Palacio de Isora" at bounding box center [255, 134] width 163 height 8
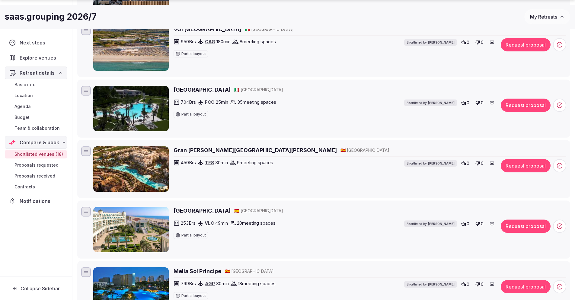
scroll to position [157, 0]
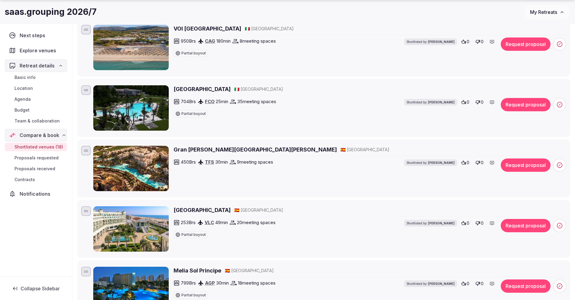
click at [142, 109] on img at bounding box center [131, 107] width 76 height 45
click at [186, 89] on h2 "Ergife Palace" at bounding box center [202, 89] width 57 height 8
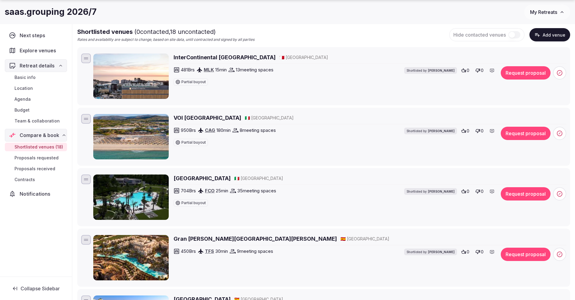
scroll to position [20, 0]
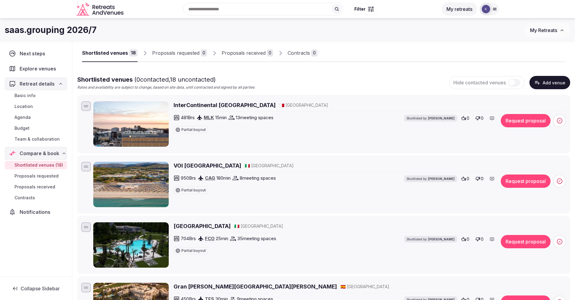
click at [176, 165] on h2 "VOI Tanka Village" at bounding box center [208, 166] width 68 height 8
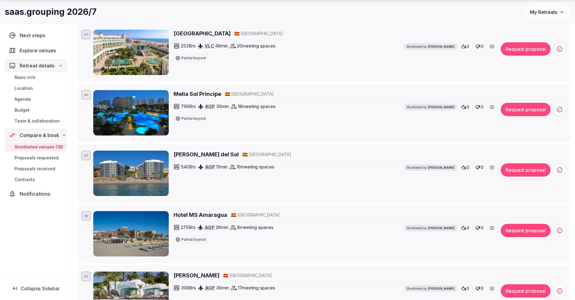
scroll to position [482, 0]
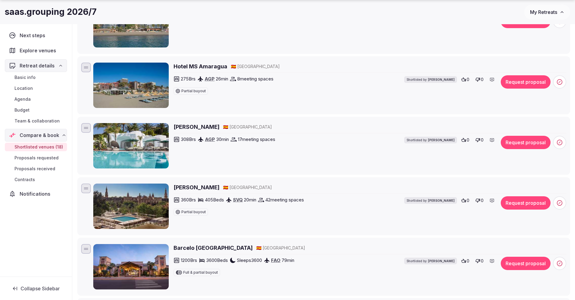
click at [155, 141] on img at bounding box center [131, 145] width 76 height 45
drag, startPoint x: 228, startPoint y: 127, endPoint x: 177, endPoint y: 127, distance: 51.1
click at [177, 127] on div "Don Carlos Marbella 🇪🇸 Spain" at bounding box center [370, 127] width 393 height 8
click at [178, 127] on h2 "[PERSON_NAME]" at bounding box center [197, 127] width 46 height 8
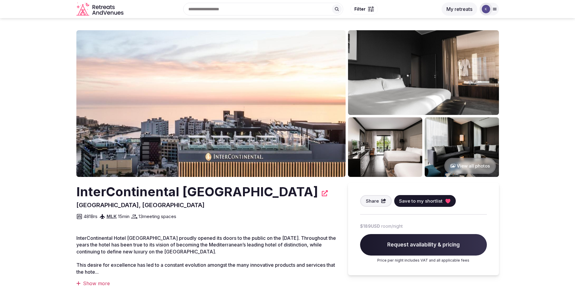
click at [460, 164] on button "View all photos" at bounding box center [471, 166] width 52 height 16
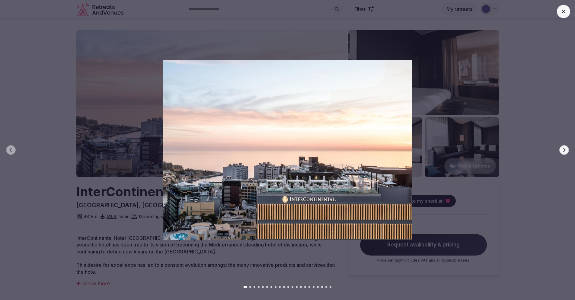
click at [563, 149] on icon "button" at bounding box center [564, 149] width 5 height 5
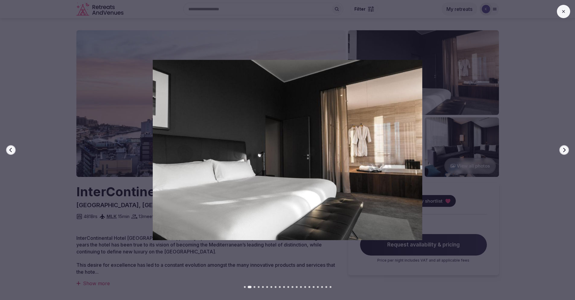
click at [563, 150] on icon "button" at bounding box center [564, 149] width 5 height 5
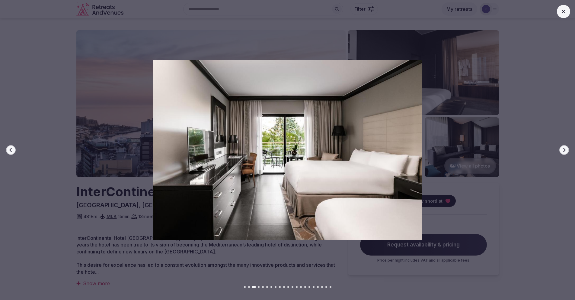
click at [563, 150] on icon "button" at bounding box center [564, 149] width 5 height 5
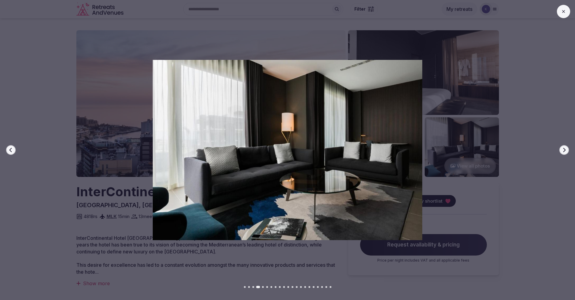
click at [563, 150] on icon "button" at bounding box center [564, 149] width 5 height 5
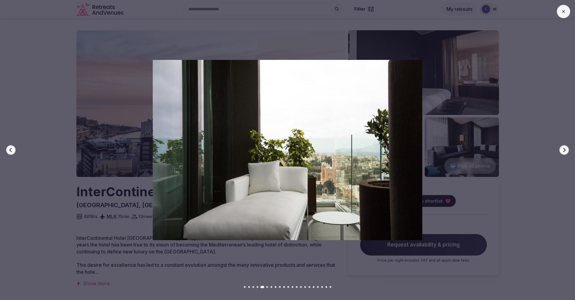
click at [563, 150] on icon "button" at bounding box center [564, 149] width 5 height 5
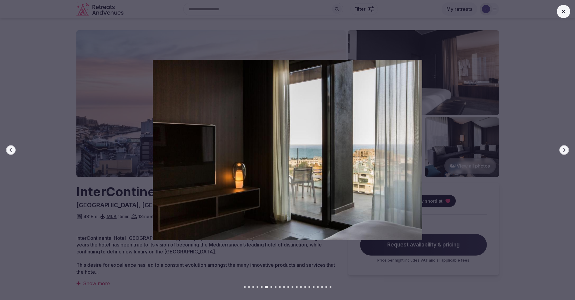
click at [563, 150] on icon "button" at bounding box center [564, 149] width 5 height 5
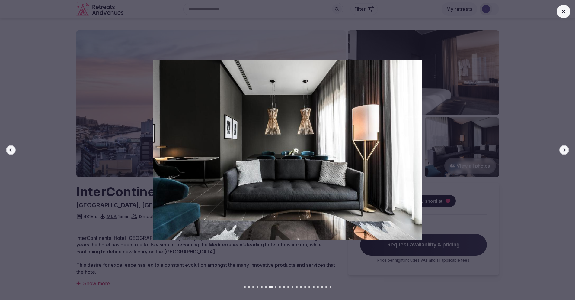
click at [563, 150] on icon "button" at bounding box center [564, 149] width 5 height 5
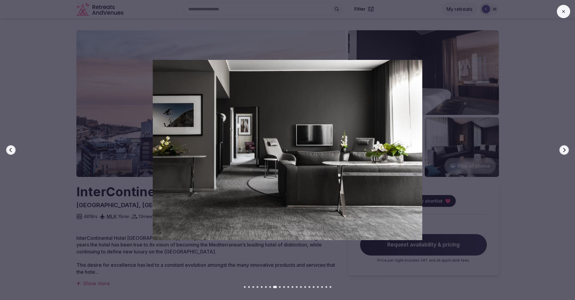
click at [563, 150] on icon "button" at bounding box center [564, 149] width 5 height 5
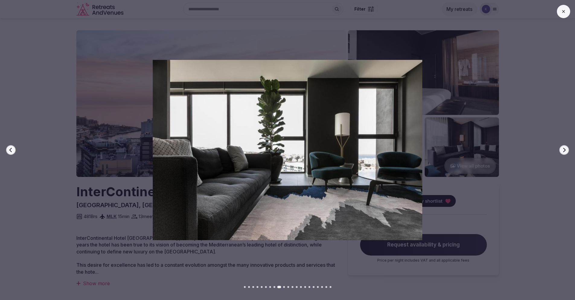
click at [563, 150] on icon "button" at bounding box center [564, 149] width 5 height 5
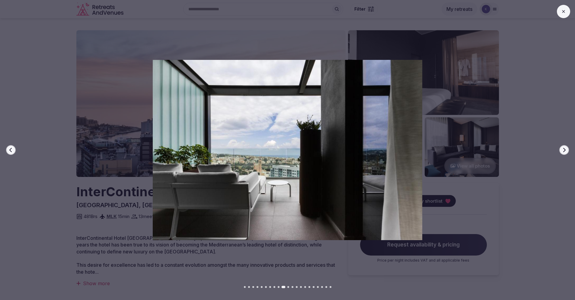
click at [564, 12] on icon at bounding box center [564, 11] width 5 height 5
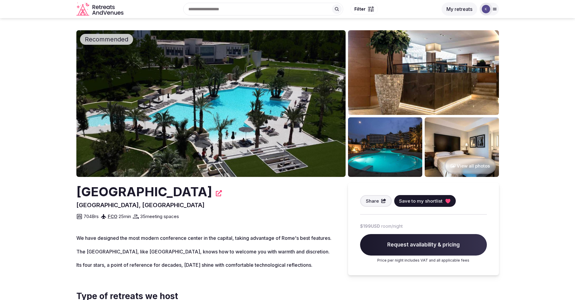
click at [473, 166] on button "View all photos" at bounding box center [471, 166] width 52 height 16
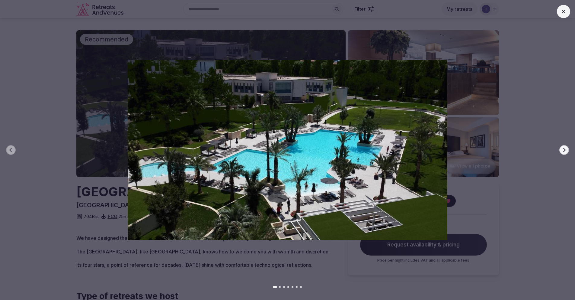
click at [566, 149] on icon "button" at bounding box center [564, 149] width 5 height 5
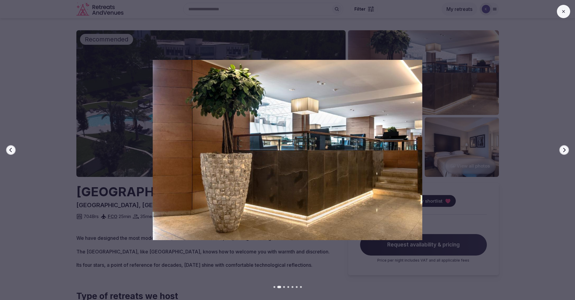
click at [566, 149] on icon "button" at bounding box center [564, 149] width 5 height 5
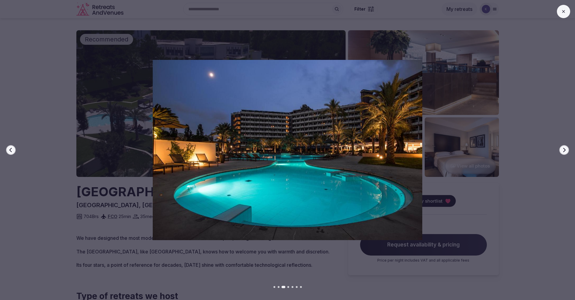
click at [566, 149] on icon "button" at bounding box center [564, 149] width 5 height 5
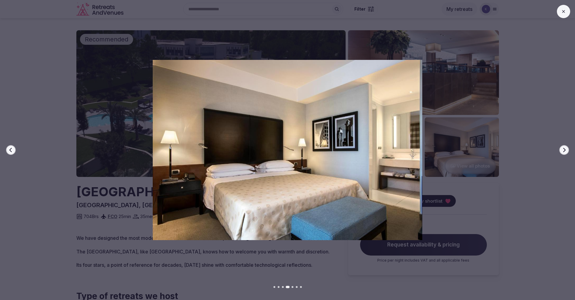
click at [566, 149] on icon "button" at bounding box center [564, 149] width 5 height 5
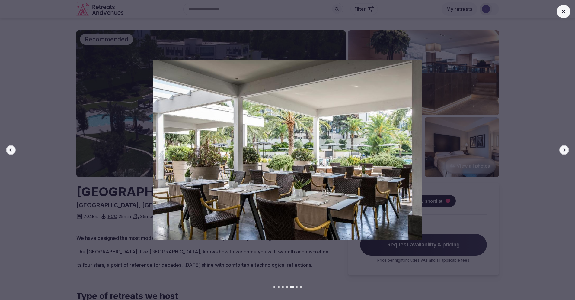
click at [566, 149] on icon "button" at bounding box center [564, 149] width 5 height 5
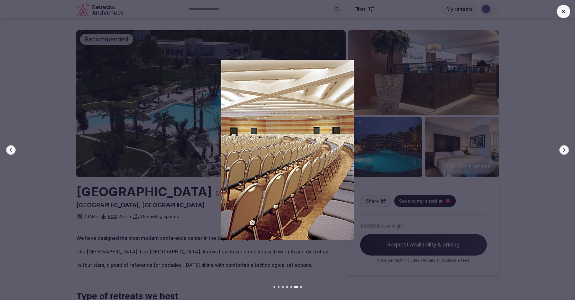
click at [566, 149] on icon "button" at bounding box center [564, 149] width 5 height 5
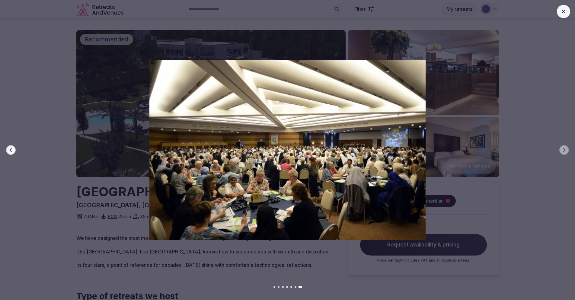
click at [566, 11] on icon at bounding box center [564, 11] width 5 height 5
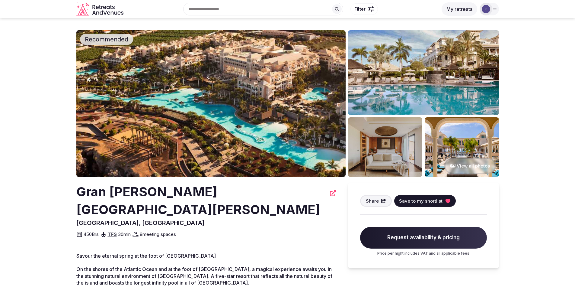
click at [465, 167] on button "View all photos" at bounding box center [471, 166] width 52 height 16
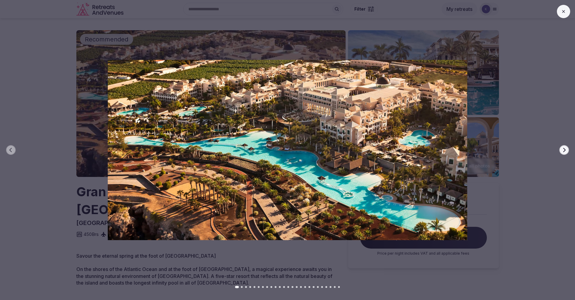
click at [567, 150] on button "Next slide" at bounding box center [565, 150] width 10 height 10
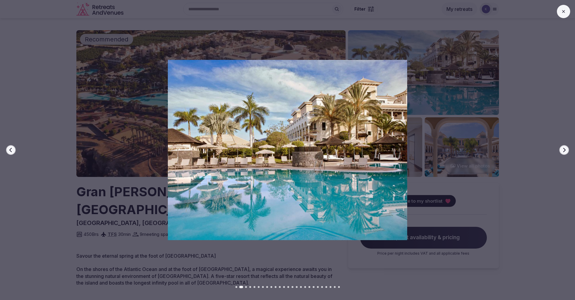
click at [567, 150] on button "Next slide" at bounding box center [565, 150] width 10 height 10
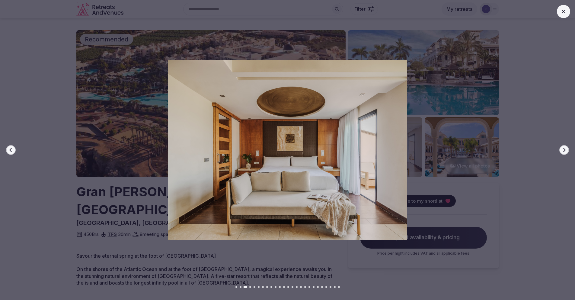
click at [567, 150] on button "Next slide" at bounding box center [565, 150] width 10 height 10
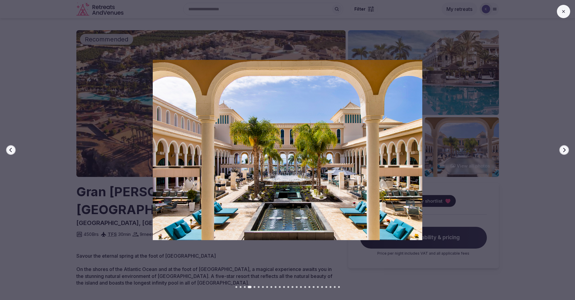
click at [567, 150] on button "Next slide" at bounding box center [565, 150] width 10 height 10
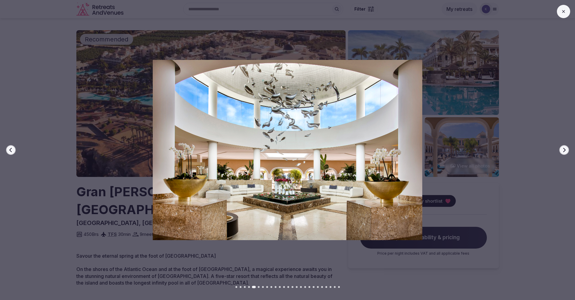
click at [567, 150] on button "Next slide" at bounding box center [565, 150] width 10 height 10
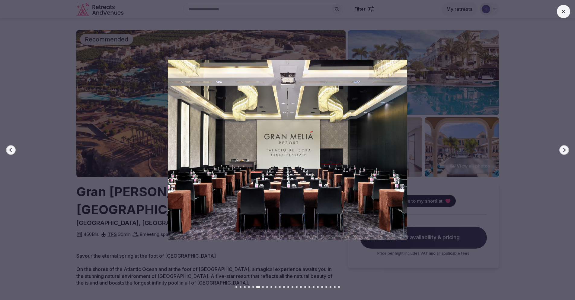
click at [567, 150] on button "Next slide" at bounding box center [565, 150] width 10 height 10
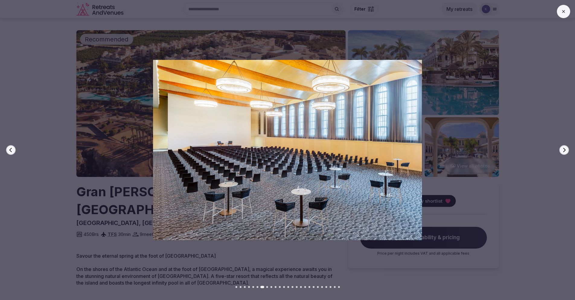
click at [567, 150] on button "Next slide" at bounding box center [565, 150] width 10 height 10
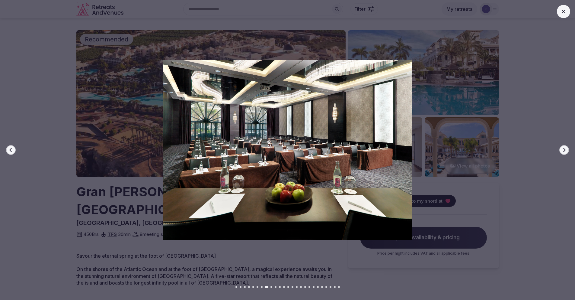
click at [567, 150] on button "Next slide" at bounding box center [565, 150] width 10 height 10
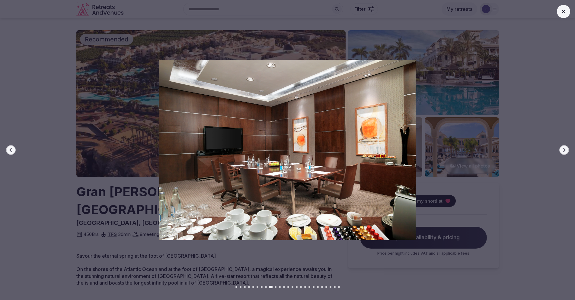
click at [567, 150] on button "Next slide" at bounding box center [565, 150] width 10 height 10
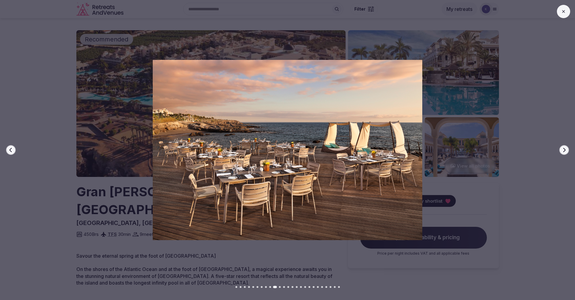
click at [567, 150] on button "Next slide" at bounding box center [565, 150] width 10 height 10
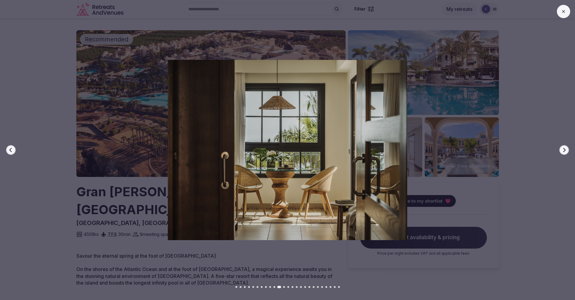
click at [567, 150] on button "Next slide" at bounding box center [565, 150] width 10 height 10
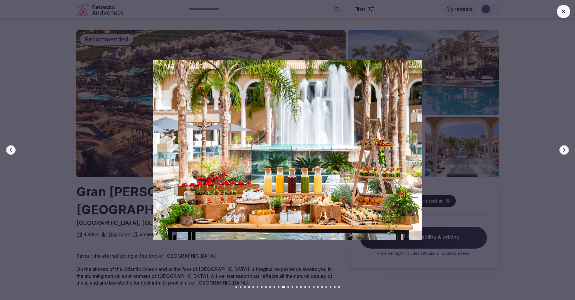
click at [567, 150] on button "Next slide" at bounding box center [565, 150] width 10 height 10
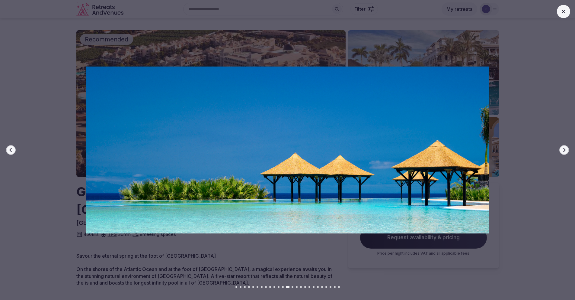
click at [567, 150] on button "Next slide" at bounding box center [565, 150] width 10 height 10
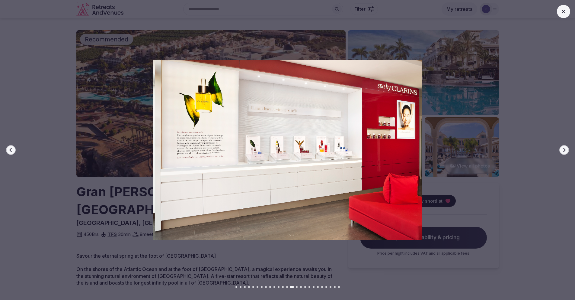
click at [565, 150] on icon "button" at bounding box center [565, 150] width 2 height 4
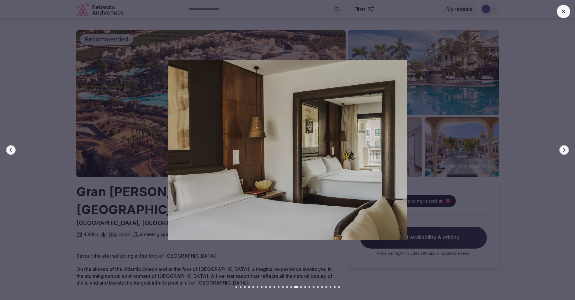
click at [565, 150] on icon "button" at bounding box center [565, 150] width 2 height 4
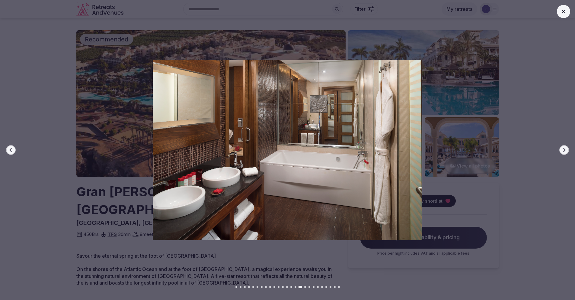
click at [565, 150] on icon "button" at bounding box center [565, 150] width 2 height 4
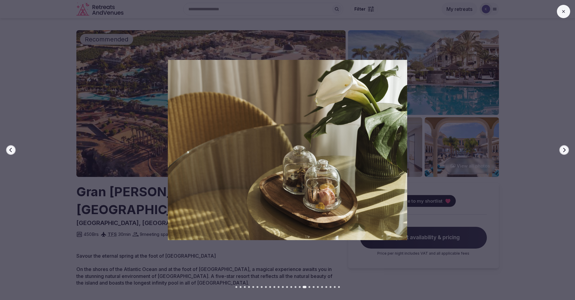
click at [565, 150] on icon "button" at bounding box center [565, 150] width 2 height 4
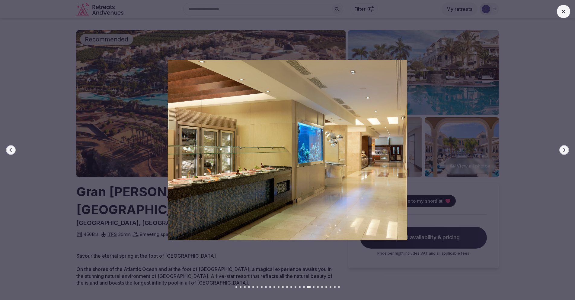
click at [565, 150] on icon "button" at bounding box center [565, 150] width 2 height 4
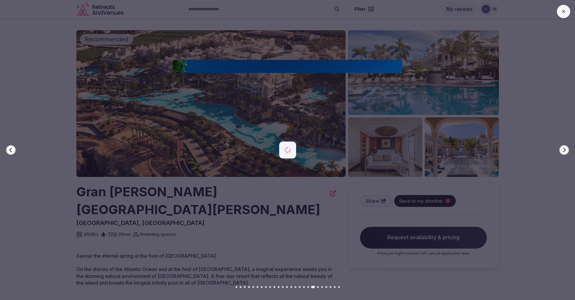
click at [565, 150] on icon "button" at bounding box center [565, 150] width 2 height 4
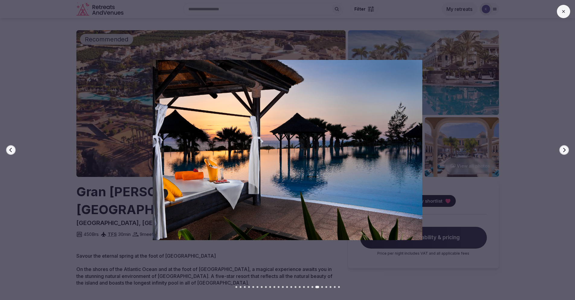
click at [565, 150] on icon "button" at bounding box center [565, 150] width 2 height 4
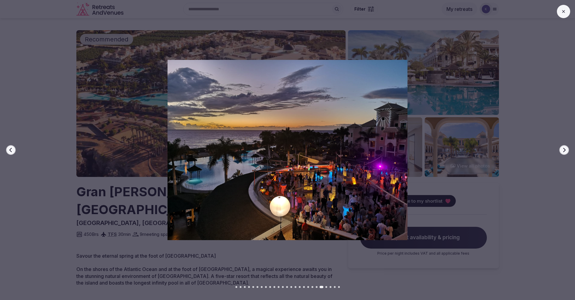
click at [565, 150] on icon "button" at bounding box center [565, 150] width 2 height 4
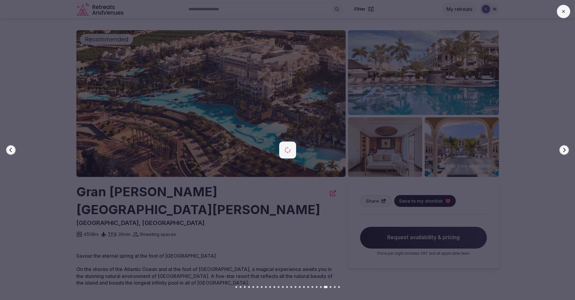
click at [565, 150] on icon "button" at bounding box center [565, 150] width 2 height 4
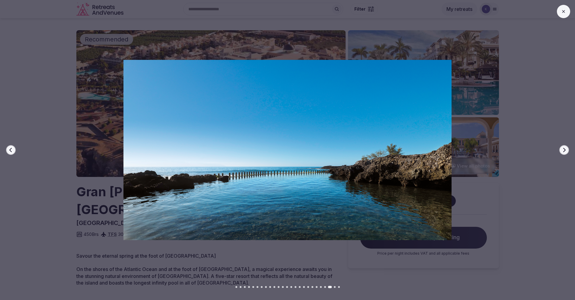
click at [565, 150] on icon "button" at bounding box center [565, 150] width 2 height 4
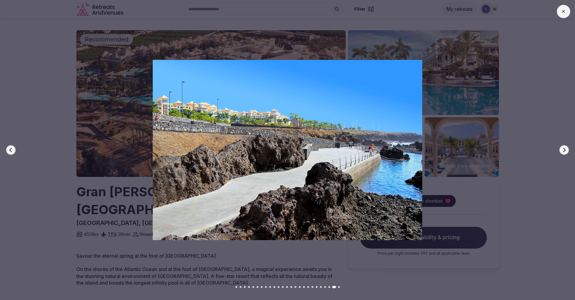
click at [565, 150] on icon "button" at bounding box center [565, 150] width 2 height 4
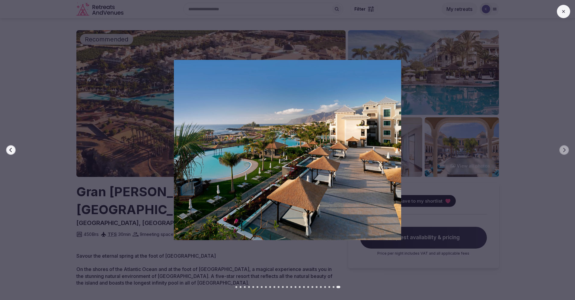
click at [560, 10] on button at bounding box center [563, 11] width 13 height 13
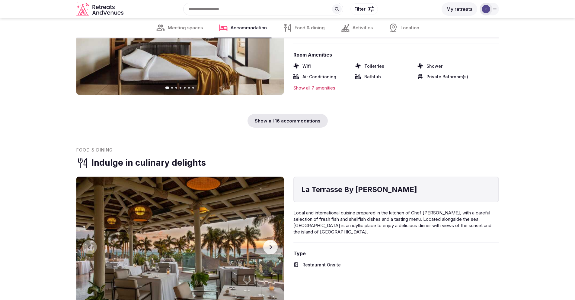
scroll to position [2319, 0]
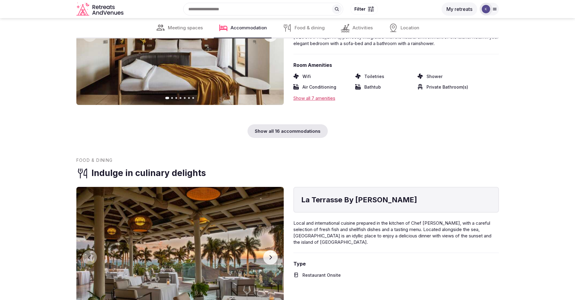
click at [283, 124] on div "Show all 16 accommodations" at bounding box center [288, 131] width 80 height 14
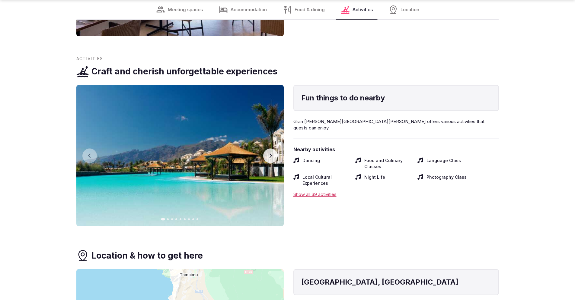
scroll to position [5075, 0]
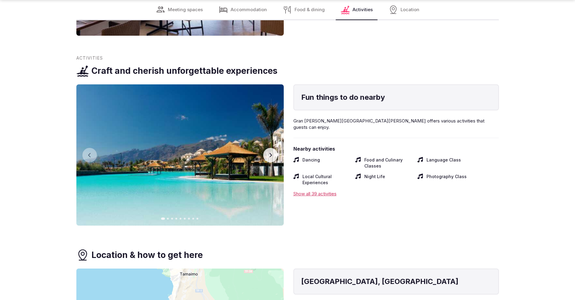
click at [273, 148] on button "Next slide" at bounding box center [270, 155] width 14 height 14
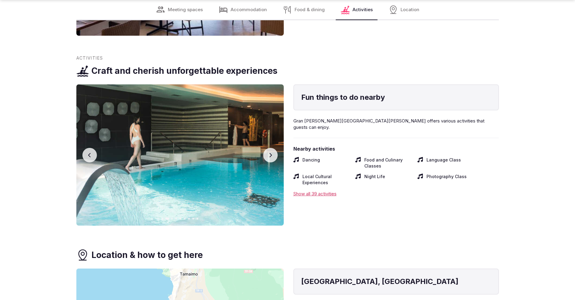
click at [273, 148] on button "Next slide" at bounding box center [270, 155] width 14 height 14
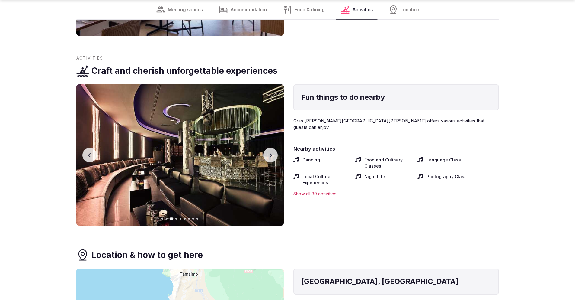
click at [274, 148] on button "Next slide" at bounding box center [270, 155] width 14 height 14
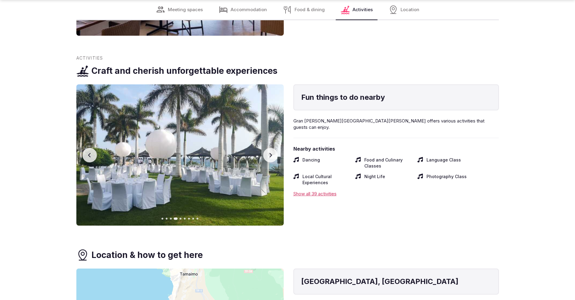
click at [274, 148] on button "Next slide" at bounding box center [270, 155] width 14 height 14
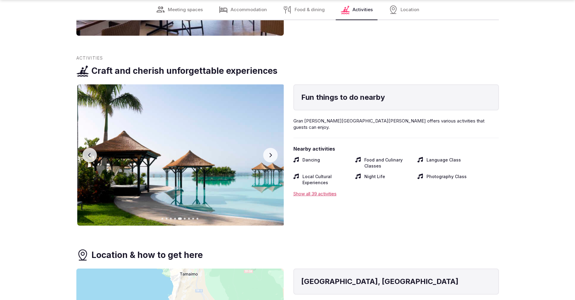
click at [274, 148] on button "Next slide" at bounding box center [270, 155] width 14 height 14
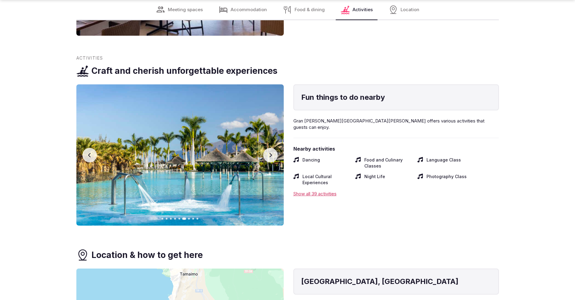
click at [274, 148] on button "Next slide" at bounding box center [270, 155] width 14 height 14
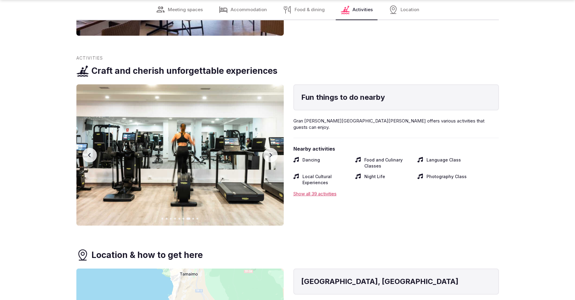
click at [274, 148] on button "Next slide" at bounding box center [270, 155] width 14 height 14
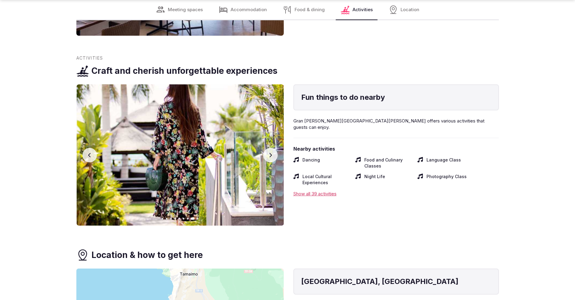
click at [274, 148] on button "Next slide" at bounding box center [270, 155] width 14 height 14
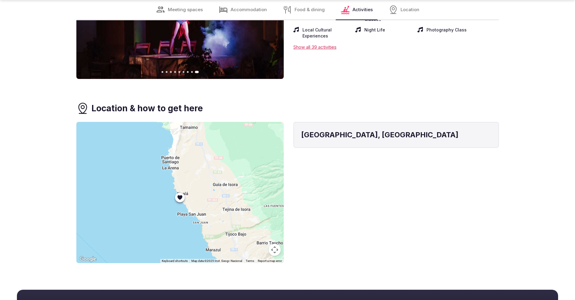
scroll to position [5234, 0]
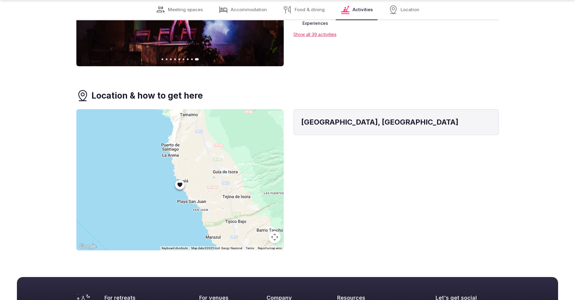
click at [274, 231] on button "Map camera controls" at bounding box center [275, 237] width 12 height 12
click at [258, 231] on button "Zoom out" at bounding box center [260, 237] width 12 height 12
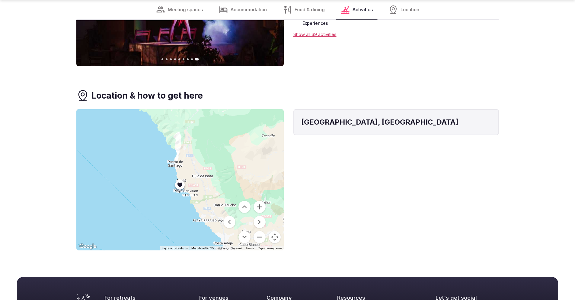
click at [258, 231] on button "Zoom out" at bounding box center [260, 237] width 12 height 12
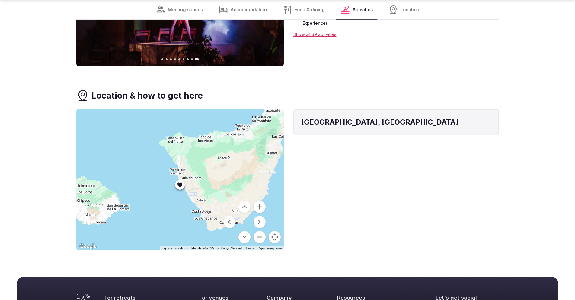
click at [258, 231] on button "Zoom out" at bounding box center [260, 237] width 12 height 12
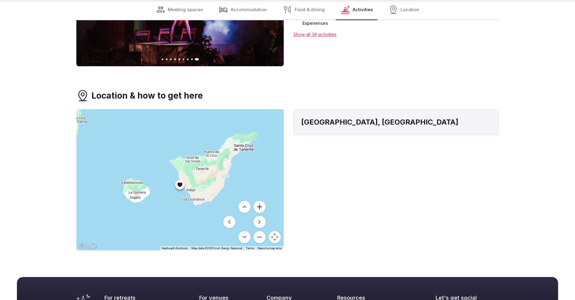
click at [262, 201] on button "Zoom in" at bounding box center [260, 207] width 12 height 12
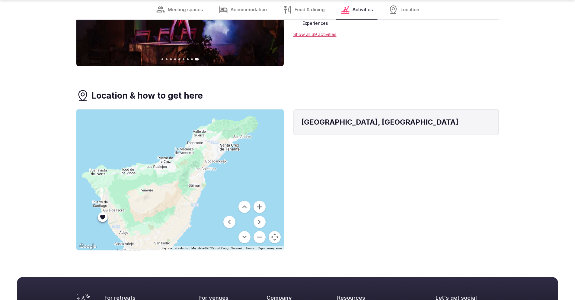
drag, startPoint x: 256, startPoint y: 140, endPoint x: 177, endPoint y: 173, distance: 85.0
click at [177, 173] on div at bounding box center [180, 179] width 208 height 141
click at [258, 231] on button "Zoom out" at bounding box center [260, 237] width 12 height 12
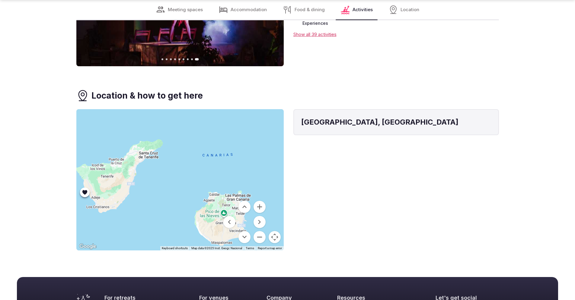
drag, startPoint x: 225, startPoint y: 183, endPoint x: 168, endPoint y: 174, distance: 58.2
click at [168, 174] on div at bounding box center [180, 179] width 208 height 141
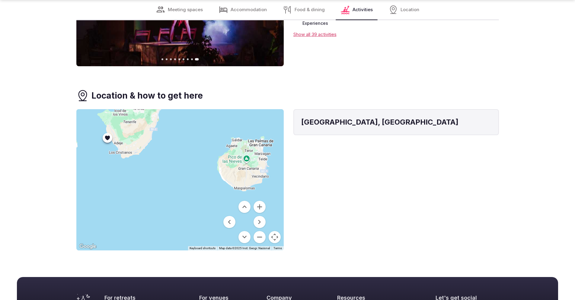
drag, startPoint x: 168, startPoint y: 174, endPoint x: 216, endPoint y: 123, distance: 69.9
click at [216, 123] on div at bounding box center [180, 179] width 208 height 141
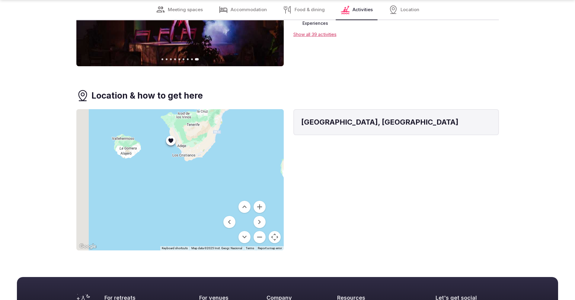
drag, startPoint x: 150, startPoint y: 161, endPoint x: 210, endPoint y: 164, distance: 60.2
click at [211, 164] on div at bounding box center [180, 179] width 208 height 141
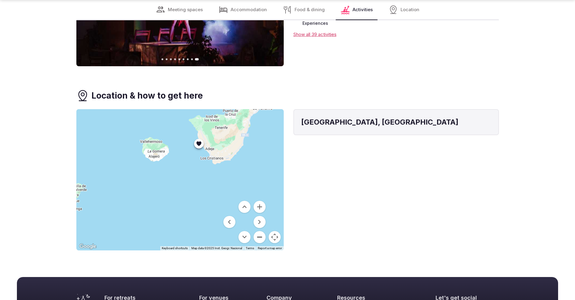
click at [260, 231] on button "Zoom out" at bounding box center [260, 237] width 12 height 12
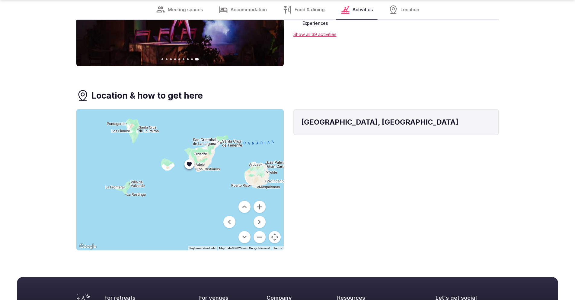
click at [260, 231] on button "Zoom out" at bounding box center [260, 237] width 12 height 12
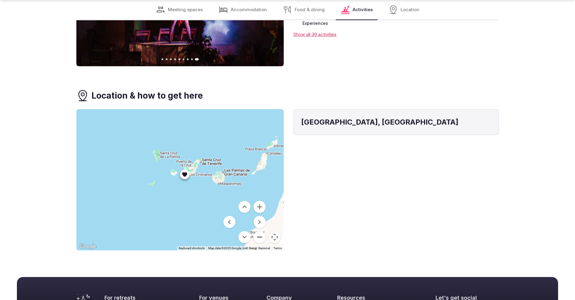
click at [260, 231] on button "Zoom out" at bounding box center [260, 237] width 12 height 12
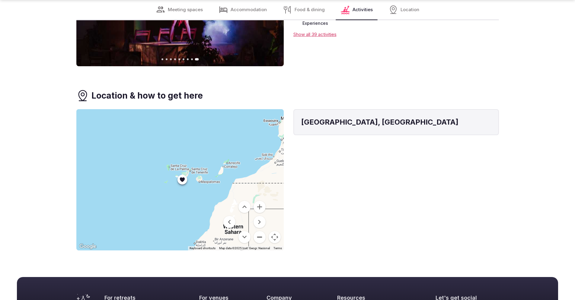
click at [260, 231] on button "Zoom out" at bounding box center [260, 237] width 12 height 12
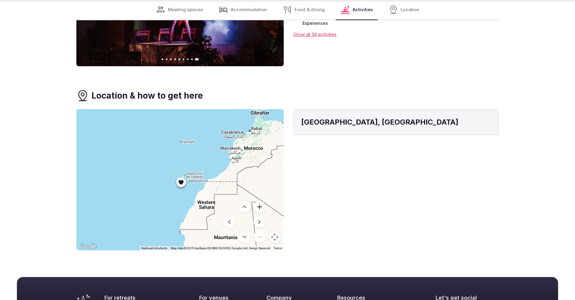
click at [260, 201] on button "Zoom in" at bounding box center [260, 207] width 12 height 12
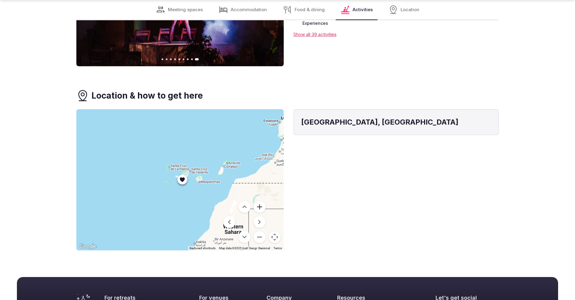
click at [260, 201] on button "Zoom in" at bounding box center [260, 207] width 12 height 12
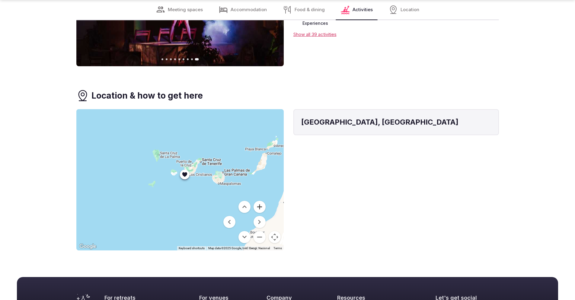
click at [260, 201] on button "Zoom in" at bounding box center [260, 207] width 12 height 12
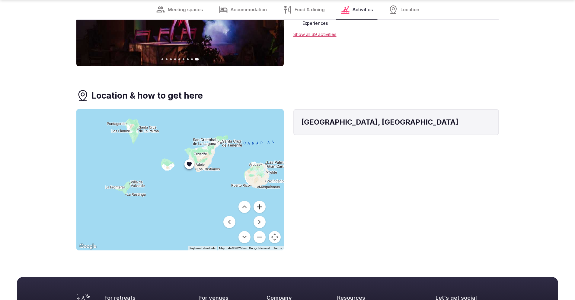
click at [260, 201] on button "Zoom in" at bounding box center [260, 207] width 12 height 12
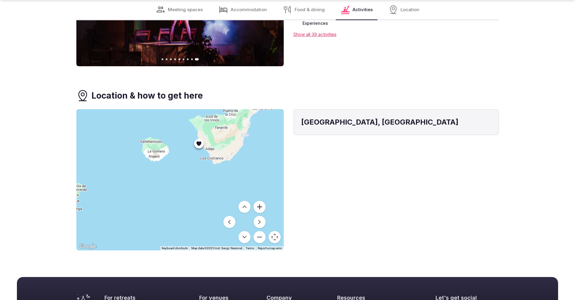
click at [260, 201] on button "Zoom in" at bounding box center [260, 207] width 12 height 12
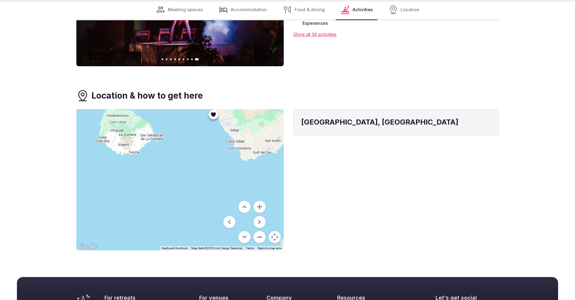
drag, startPoint x: 224, startPoint y: 137, endPoint x: 210, endPoint y: 189, distance: 53.9
click at [211, 189] on div at bounding box center [180, 179] width 208 height 141
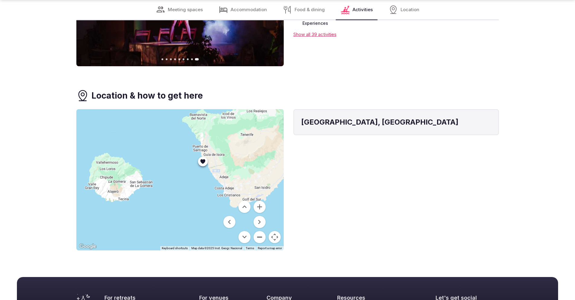
click at [258, 231] on button "Zoom out" at bounding box center [260, 237] width 12 height 12
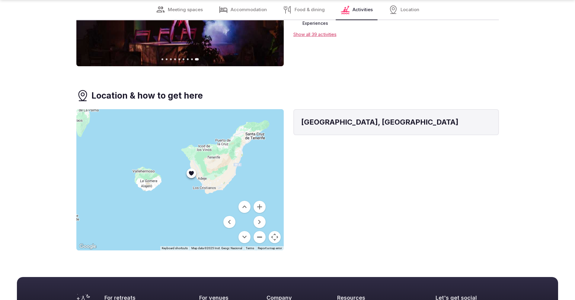
click at [258, 231] on button "Zoom out" at bounding box center [260, 237] width 12 height 12
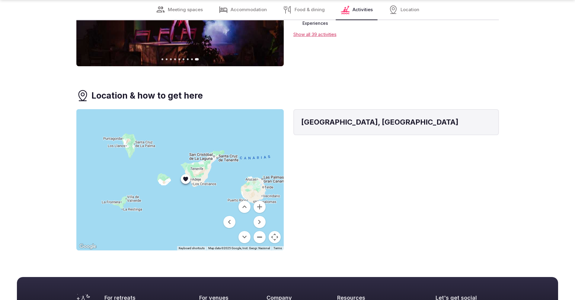
click at [258, 231] on button "Zoom out" at bounding box center [260, 237] width 12 height 12
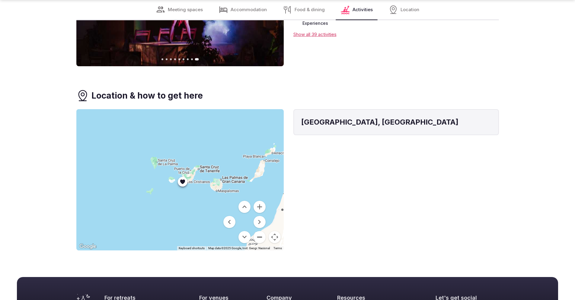
click at [258, 231] on button "Zoom out" at bounding box center [260, 237] width 12 height 12
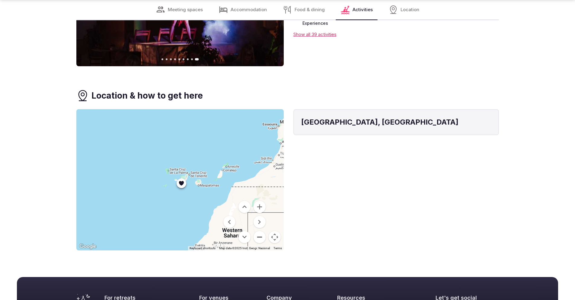
click at [258, 231] on button "Zoom out" at bounding box center [260, 237] width 12 height 12
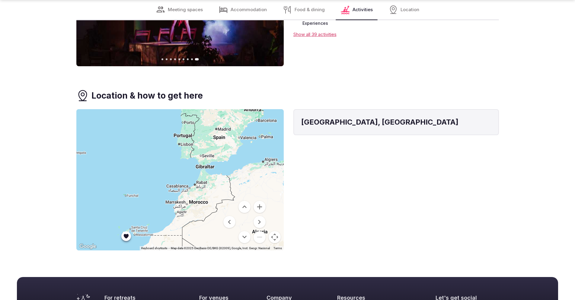
drag, startPoint x: 258, startPoint y: 163, endPoint x: 203, endPoint y: 215, distance: 75.6
click at [203, 215] on div at bounding box center [180, 179] width 208 height 141
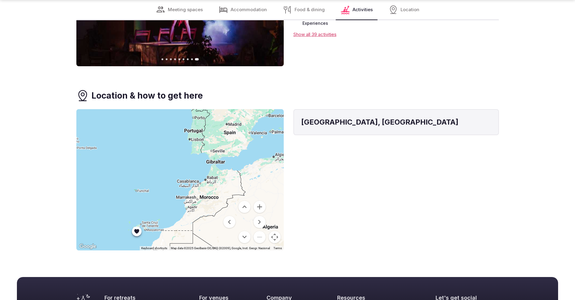
drag, startPoint x: 175, startPoint y: 204, endPoint x: 186, endPoint y: 198, distance: 13.1
click at [186, 198] on div at bounding box center [180, 179] width 208 height 141
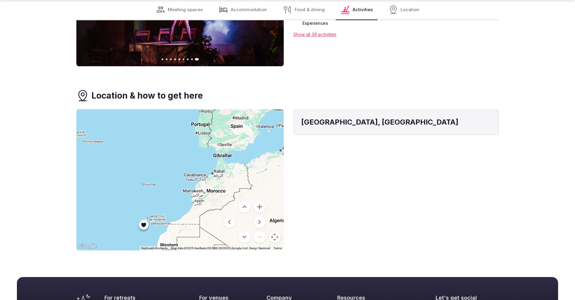
click at [144, 212] on div at bounding box center [180, 179] width 208 height 141
click at [146, 204] on div at bounding box center [180, 179] width 208 height 141
click at [158, 203] on div at bounding box center [180, 179] width 208 height 141
click at [260, 201] on button "Zoom in" at bounding box center [260, 207] width 12 height 12
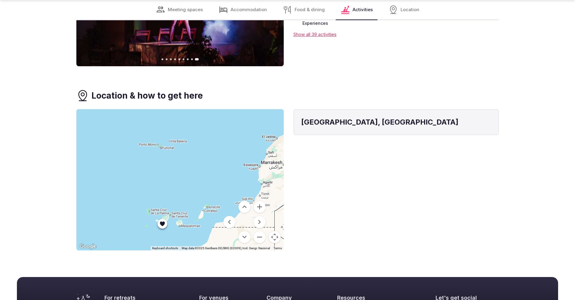
drag, startPoint x: 188, startPoint y: 188, endPoint x: 244, endPoint y: 146, distance: 70.3
click at [244, 146] on div at bounding box center [180, 179] width 208 height 141
click at [163, 208] on div at bounding box center [180, 179] width 208 height 141
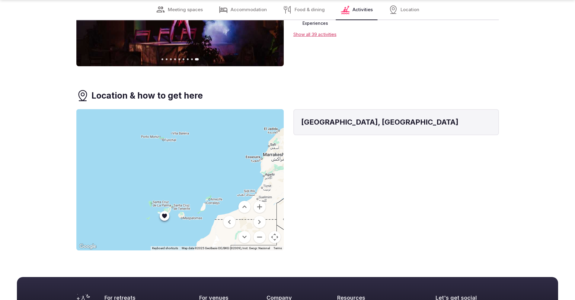
drag, startPoint x: 202, startPoint y: 170, endPoint x: 236, endPoint y: 101, distance: 77.7
click at [235, 109] on div at bounding box center [180, 179] width 208 height 141
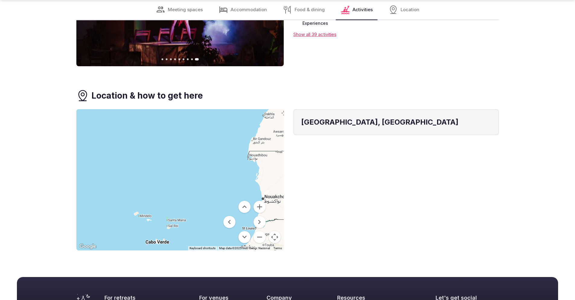
drag, startPoint x: 216, startPoint y: 140, endPoint x: 204, endPoint y: 174, distance: 36.2
click at [205, 173] on div at bounding box center [180, 179] width 208 height 141
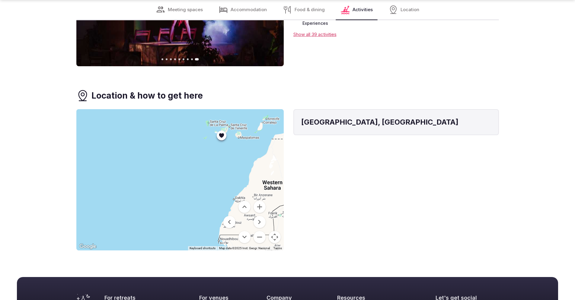
drag, startPoint x: 202, startPoint y: 182, endPoint x: 188, endPoint y: 223, distance: 43.9
click at [188, 223] on div at bounding box center [180, 179] width 208 height 141
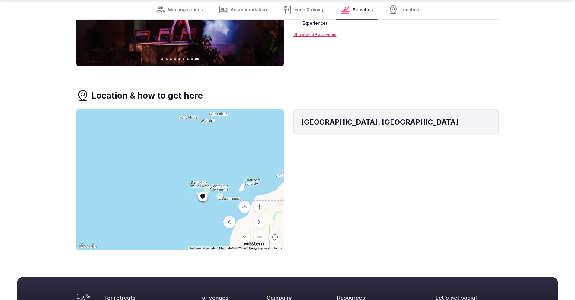
click at [259, 231] on button "Zoom out" at bounding box center [260, 237] width 12 height 12
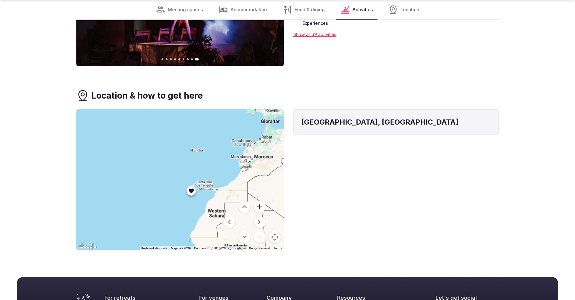
click at [262, 201] on button "Zoom in" at bounding box center [260, 207] width 12 height 12
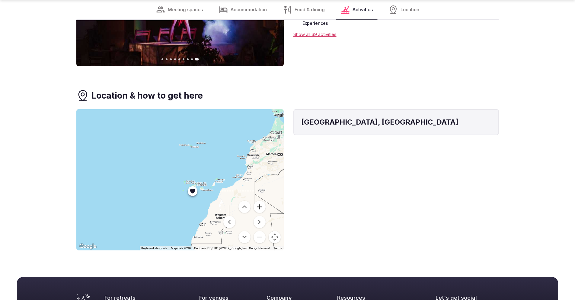
click at [262, 201] on button "Zoom in" at bounding box center [260, 207] width 12 height 12
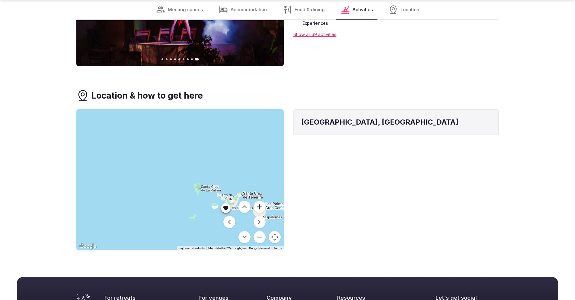
click at [262, 201] on button "Zoom in" at bounding box center [260, 207] width 12 height 12
drag, startPoint x: 265, startPoint y: 179, endPoint x: 216, endPoint y: 167, distance: 50.7
click at [219, 167] on div at bounding box center [180, 179] width 208 height 141
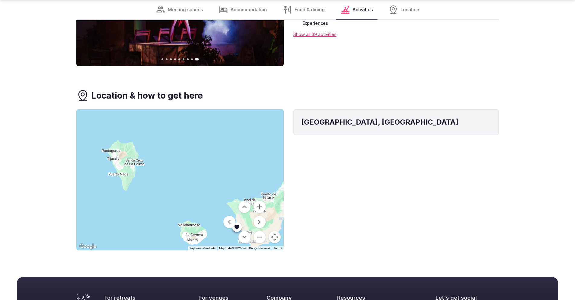
drag, startPoint x: 215, startPoint y: 166, endPoint x: 201, endPoint y: 140, distance: 29.2
click at [202, 142] on div at bounding box center [180, 179] width 208 height 141
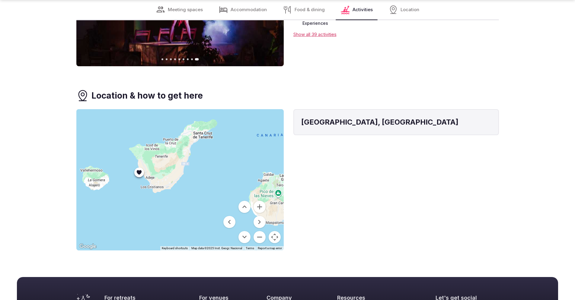
drag, startPoint x: 220, startPoint y: 195, endPoint x: 141, endPoint y: 181, distance: 80.4
click at [141, 181] on div at bounding box center [180, 179] width 208 height 141
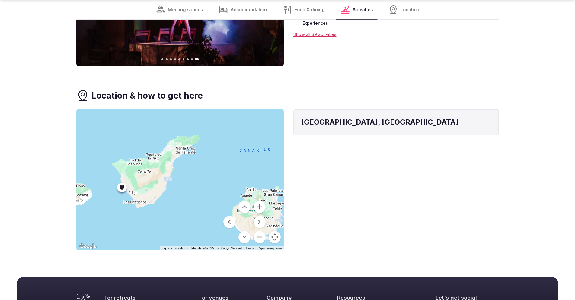
drag, startPoint x: 123, startPoint y: 182, endPoint x: 105, endPoint y: 197, distance: 22.9
click at [105, 197] on div at bounding box center [180, 179] width 208 height 141
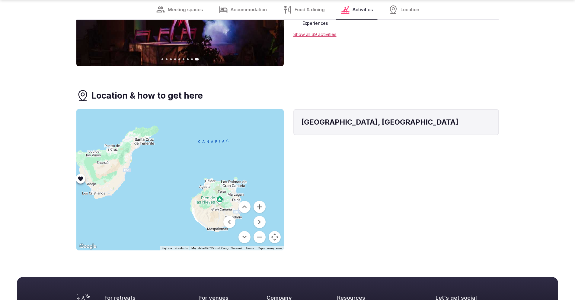
drag, startPoint x: 157, startPoint y: 172, endPoint x: 114, endPoint y: 163, distance: 43.5
click at [114, 163] on div at bounding box center [180, 179] width 208 height 141
click at [82, 163] on div at bounding box center [180, 179] width 208 height 141
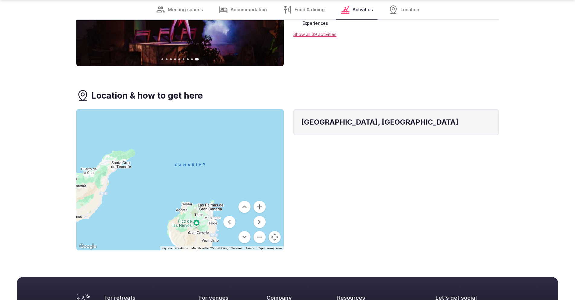
drag, startPoint x: 163, startPoint y: 167, endPoint x: 139, endPoint y: 190, distance: 33.8
click at [139, 190] on div at bounding box center [180, 179] width 208 height 141
click at [274, 131] on div at bounding box center [180, 179] width 208 height 141
click at [329, 117] on h4 "Alcalá, Spain" at bounding box center [396, 122] width 190 height 10
click at [260, 231] on button "Zoom out" at bounding box center [260, 237] width 12 height 12
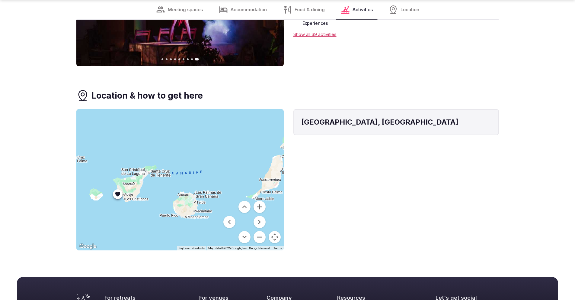
click at [261, 231] on button "Zoom out" at bounding box center [260, 237] width 12 height 12
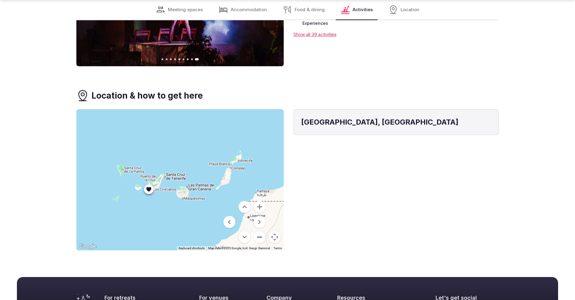
click at [261, 231] on button "Zoom out" at bounding box center [260, 237] width 12 height 12
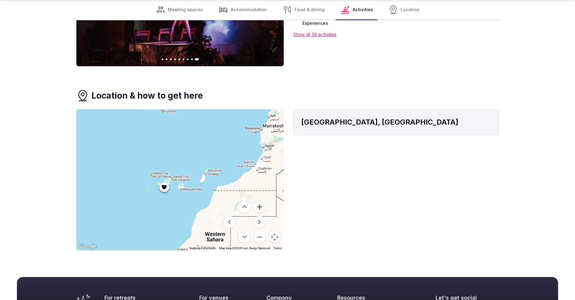
click at [261, 201] on button "Zoom in" at bounding box center [260, 207] width 12 height 12
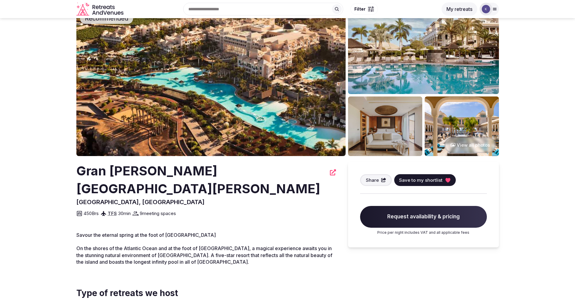
scroll to position [0, 0]
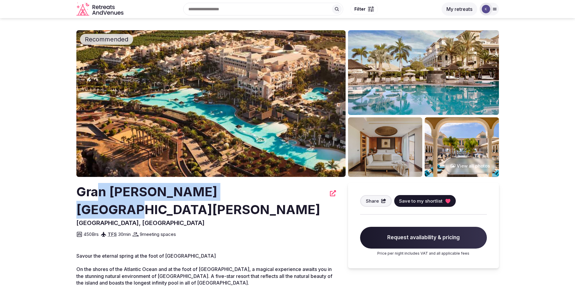
drag, startPoint x: 239, startPoint y: 192, endPoint x: 99, endPoint y: 193, distance: 139.6
click at [101, 193] on h2 "Gran Melia Palacio de Isora" at bounding box center [201, 201] width 250 height 36
drag, startPoint x: 77, startPoint y: 191, endPoint x: 240, endPoint y: 195, distance: 163.2
click at [240, 195] on h2 "Gran Melia Palacio de Isora" at bounding box center [201, 201] width 250 height 36
copy h2 "Gran Melia Palacio de Isora"
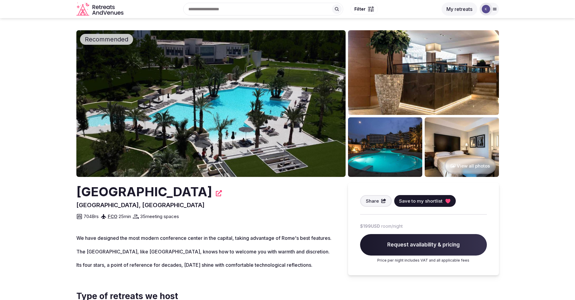
click at [469, 168] on button "View all photos" at bounding box center [471, 166] width 52 height 16
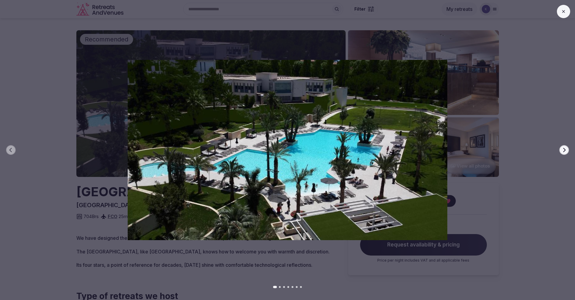
click at [560, 150] on button "Next slide" at bounding box center [565, 150] width 10 height 10
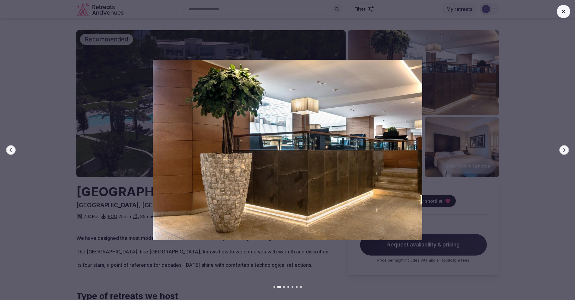
click at [562, 150] on button "Next slide" at bounding box center [565, 150] width 10 height 10
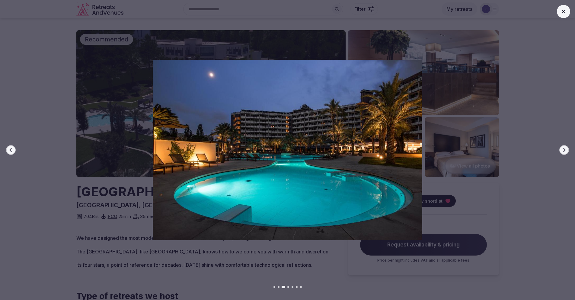
click at [561, 150] on button "Next slide" at bounding box center [565, 150] width 10 height 10
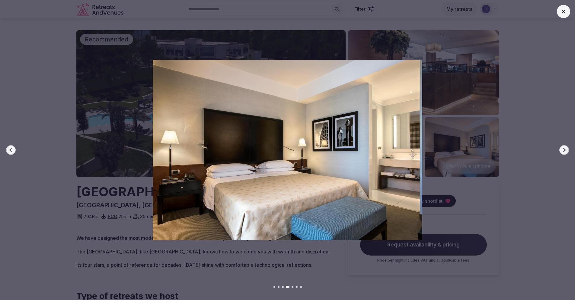
click at [561, 150] on button "Next slide" at bounding box center [565, 150] width 10 height 10
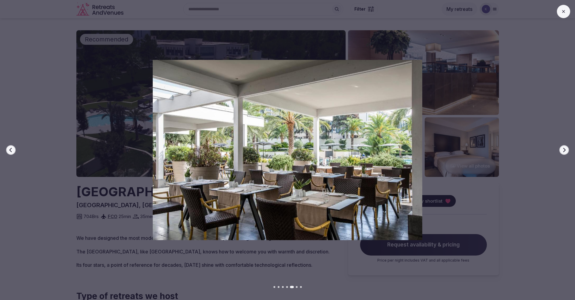
click at [561, 150] on button "Next slide" at bounding box center [565, 150] width 10 height 10
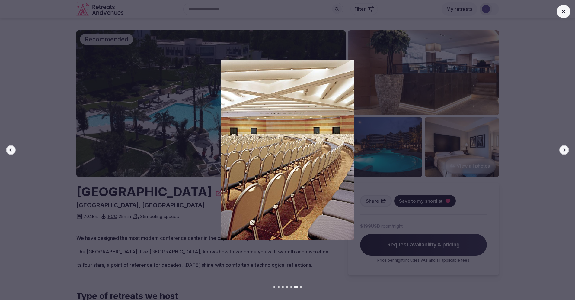
click at [561, 150] on button "Next slide" at bounding box center [565, 150] width 10 height 10
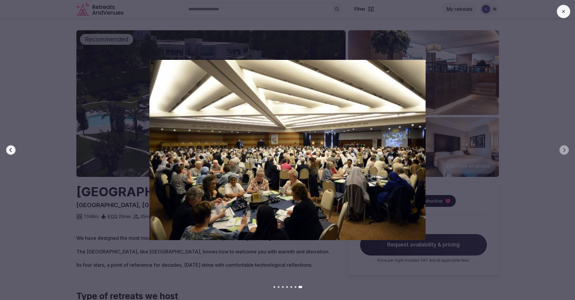
click at [565, 14] on button at bounding box center [563, 11] width 13 height 13
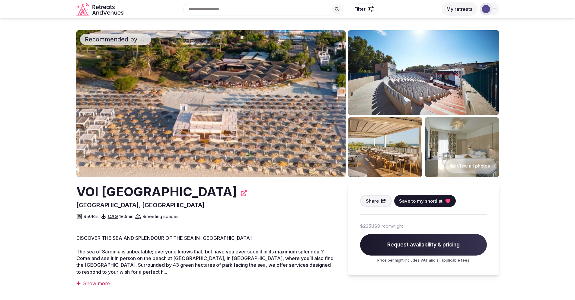
click at [483, 164] on button "View all photos" at bounding box center [471, 166] width 52 height 16
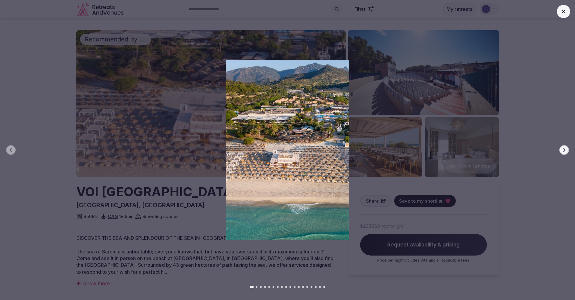
click at [567, 150] on button "Next slide" at bounding box center [565, 150] width 10 height 10
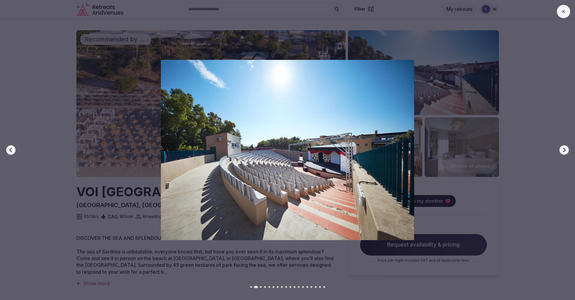
click at [567, 151] on icon "button" at bounding box center [564, 149] width 5 height 5
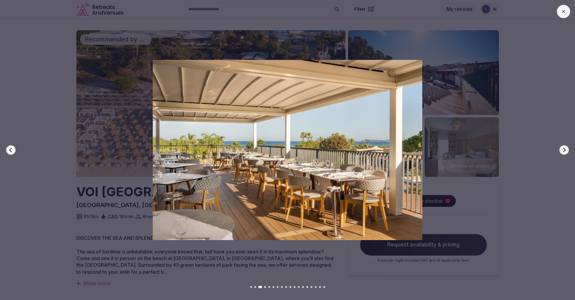
click at [567, 151] on icon "button" at bounding box center [564, 149] width 5 height 5
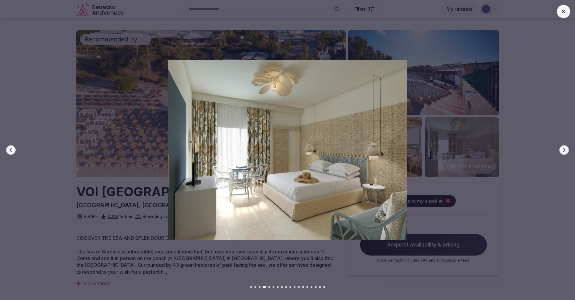
click at [567, 151] on icon "button" at bounding box center [564, 149] width 5 height 5
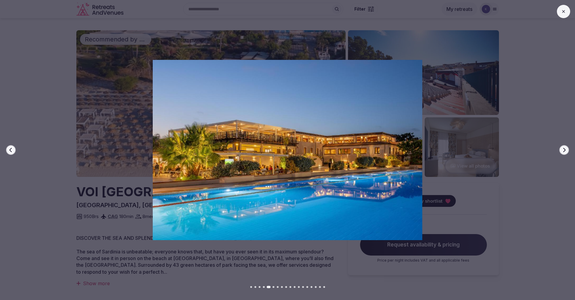
click at [567, 151] on icon "button" at bounding box center [564, 149] width 5 height 5
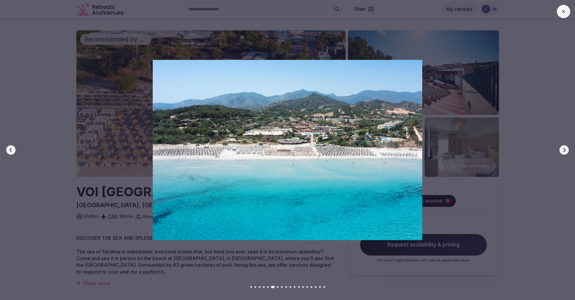
click at [567, 151] on icon "button" at bounding box center [564, 149] width 5 height 5
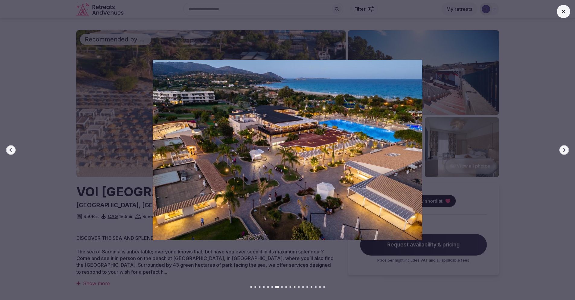
click at [567, 151] on icon "button" at bounding box center [564, 149] width 5 height 5
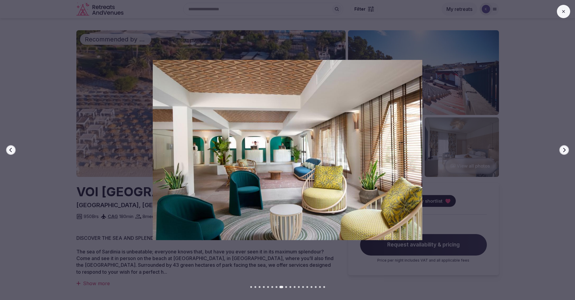
click at [567, 151] on icon "button" at bounding box center [564, 149] width 5 height 5
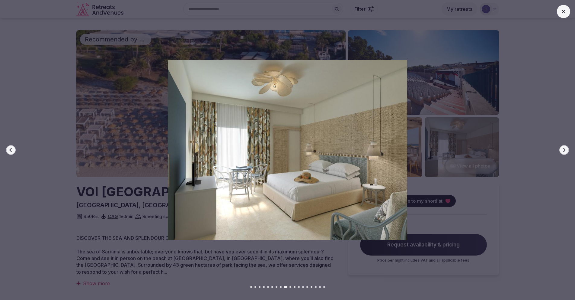
click at [567, 151] on icon "button" at bounding box center [564, 149] width 5 height 5
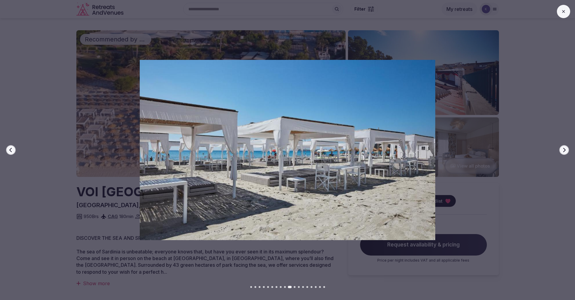
click at [567, 151] on icon "button" at bounding box center [564, 149] width 5 height 5
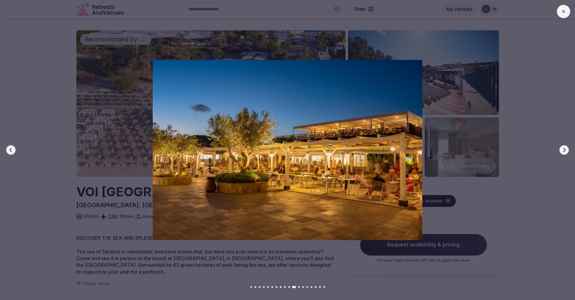
click at [567, 151] on icon "button" at bounding box center [564, 149] width 5 height 5
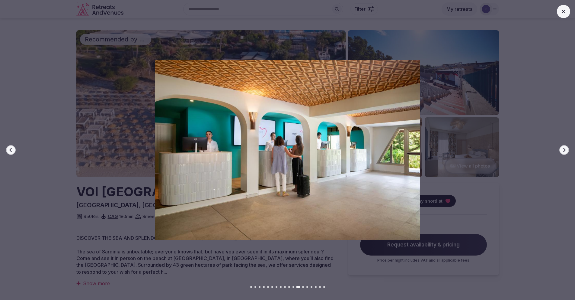
click at [567, 151] on icon "button" at bounding box center [564, 149] width 5 height 5
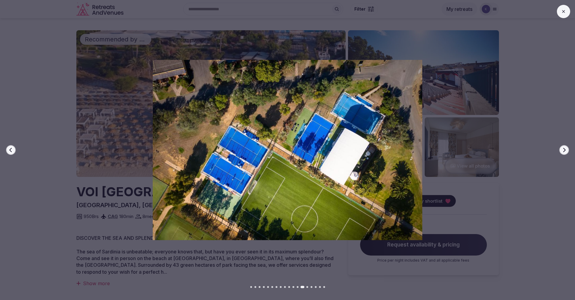
click at [567, 151] on icon "button" at bounding box center [564, 149] width 5 height 5
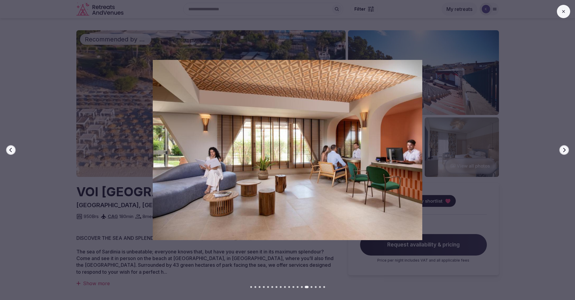
click at [567, 151] on icon "button" at bounding box center [564, 149] width 5 height 5
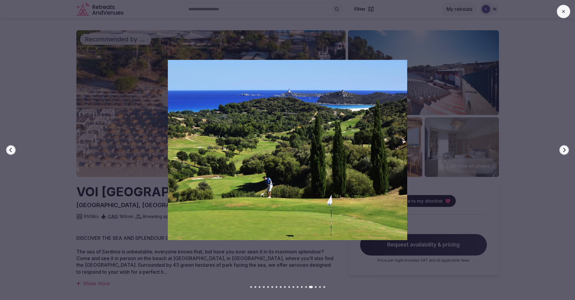
click at [567, 151] on icon "button" at bounding box center [564, 149] width 5 height 5
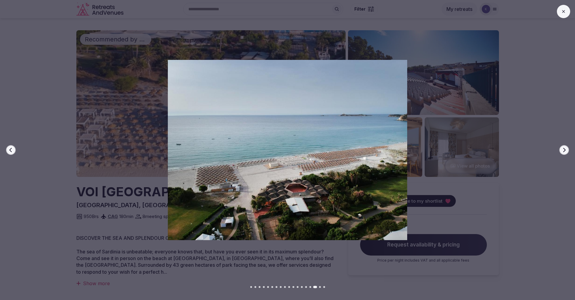
click at [567, 151] on icon "button" at bounding box center [564, 149] width 5 height 5
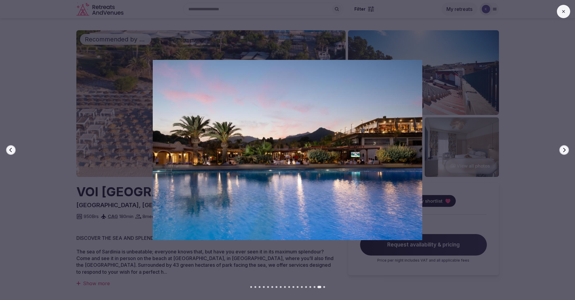
click at [567, 151] on icon "button" at bounding box center [564, 149] width 5 height 5
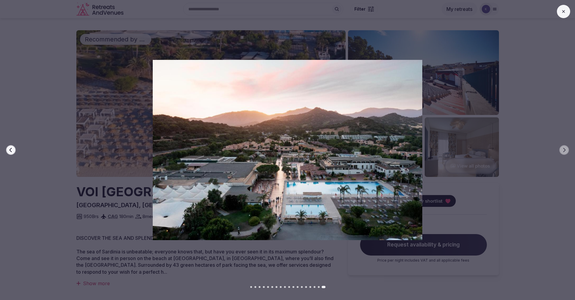
click at [563, 12] on icon at bounding box center [564, 11] width 5 height 5
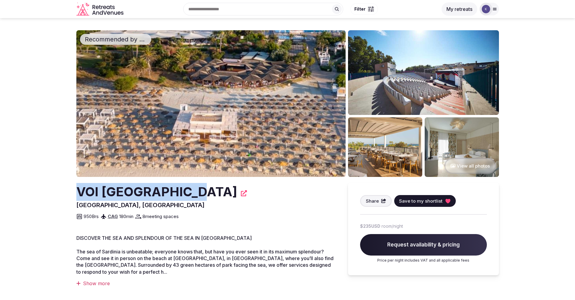
drag, startPoint x: 184, startPoint y: 192, endPoint x: 85, endPoint y: 181, distance: 99.7
copy h2 "VOI Tanka Village"
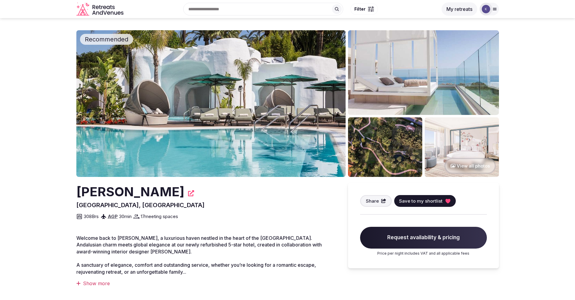
click at [466, 167] on button "View all photos" at bounding box center [471, 166] width 52 height 16
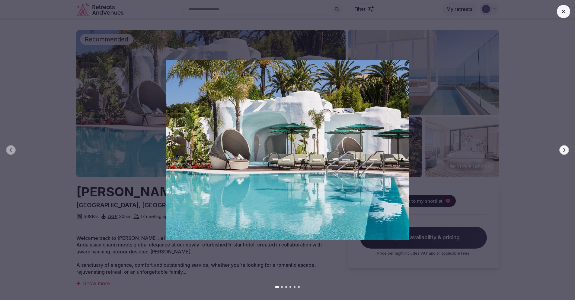
click at [560, 150] on button "Next slide" at bounding box center [565, 150] width 10 height 10
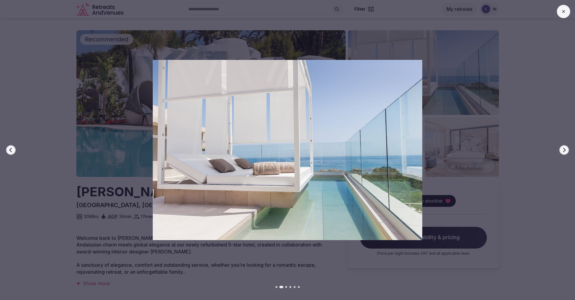
click at [563, 149] on icon "button" at bounding box center [564, 149] width 5 height 5
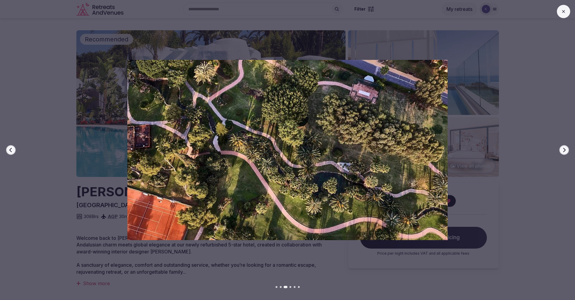
click at [563, 149] on icon "button" at bounding box center [564, 149] width 5 height 5
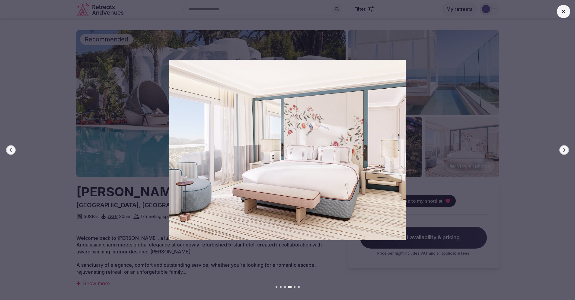
click at [563, 149] on icon "button" at bounding box center [564, 149] width 5 height 5
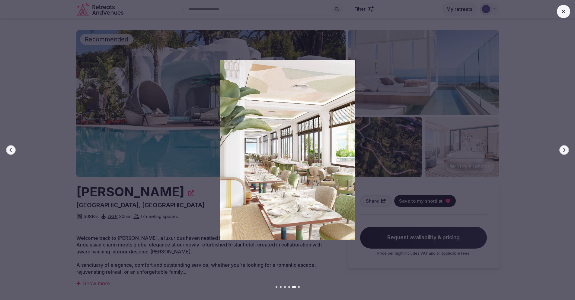
click at [563, 149] on icon "button" at bounding box center [564, 149] width 5 height 5
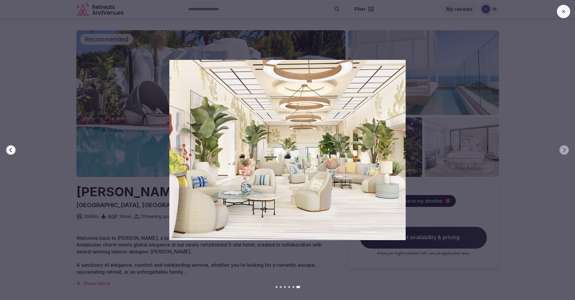
click at [34, 121] on div at bounding box center [285, 150] width 580 height 180
click at [565, 16] on button at bounding box center [563, 11] width 13 height 13
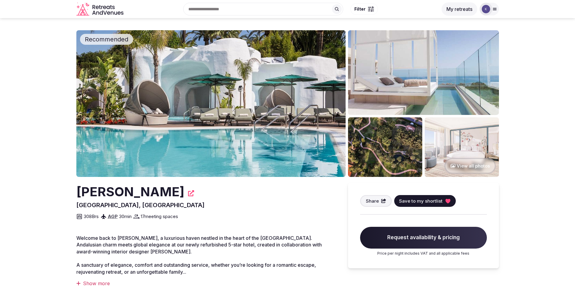
drag, startPoint x: 201, startPoint y: 192, endPoint x: 77, endPoint y: 189, distance: 123.9
click at [77, 189] on h2 "[PERSON_NAME]" at bounding box center [130, 192] width 108 height 18
copy h2 "[PERSON_NAME]"
